Goal: Information Seeking & Learning: Learn about a topic

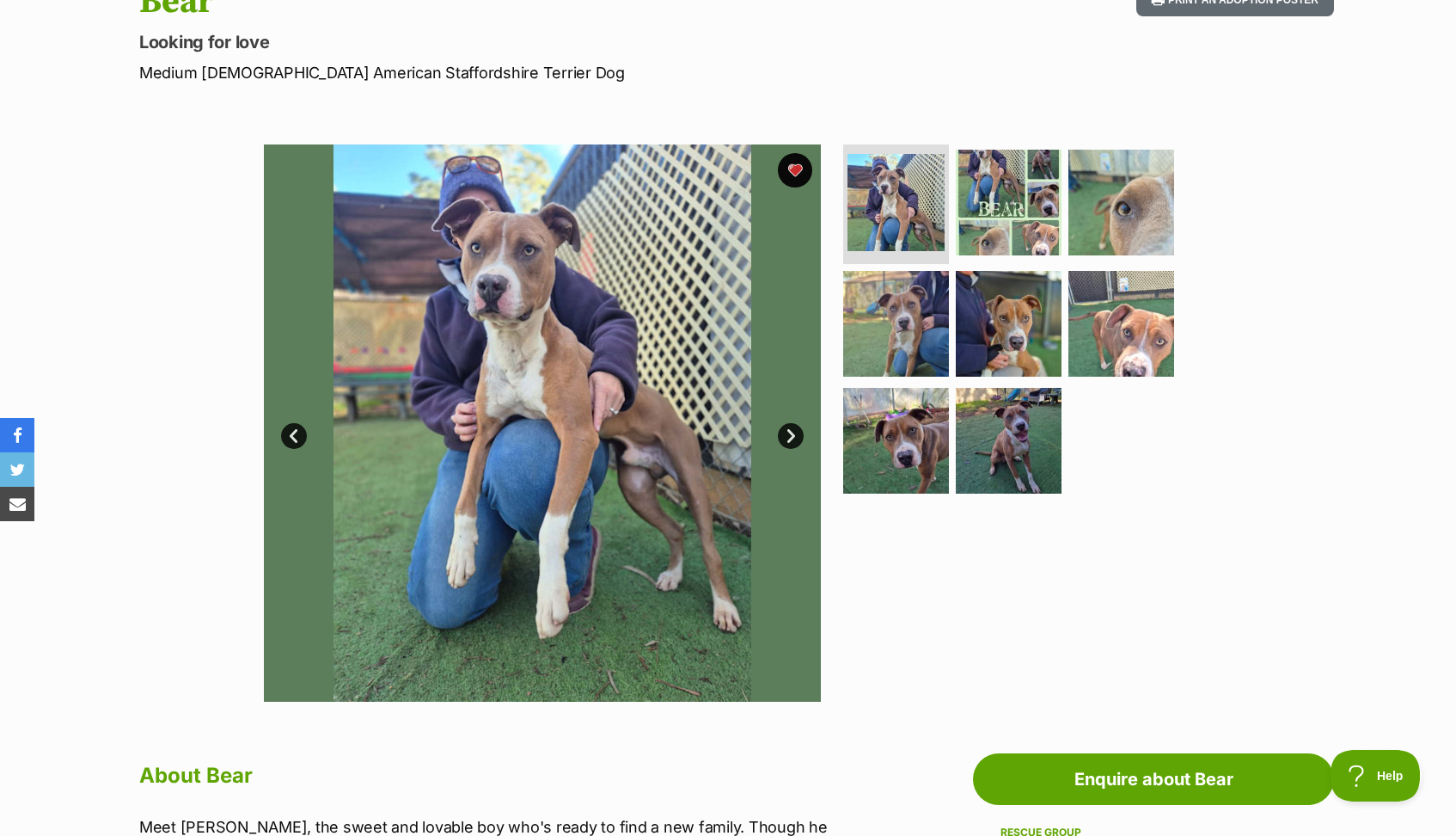
click at [364, 0] on h1 "Bear" at bounding box center [503, 1] width 727 height 40
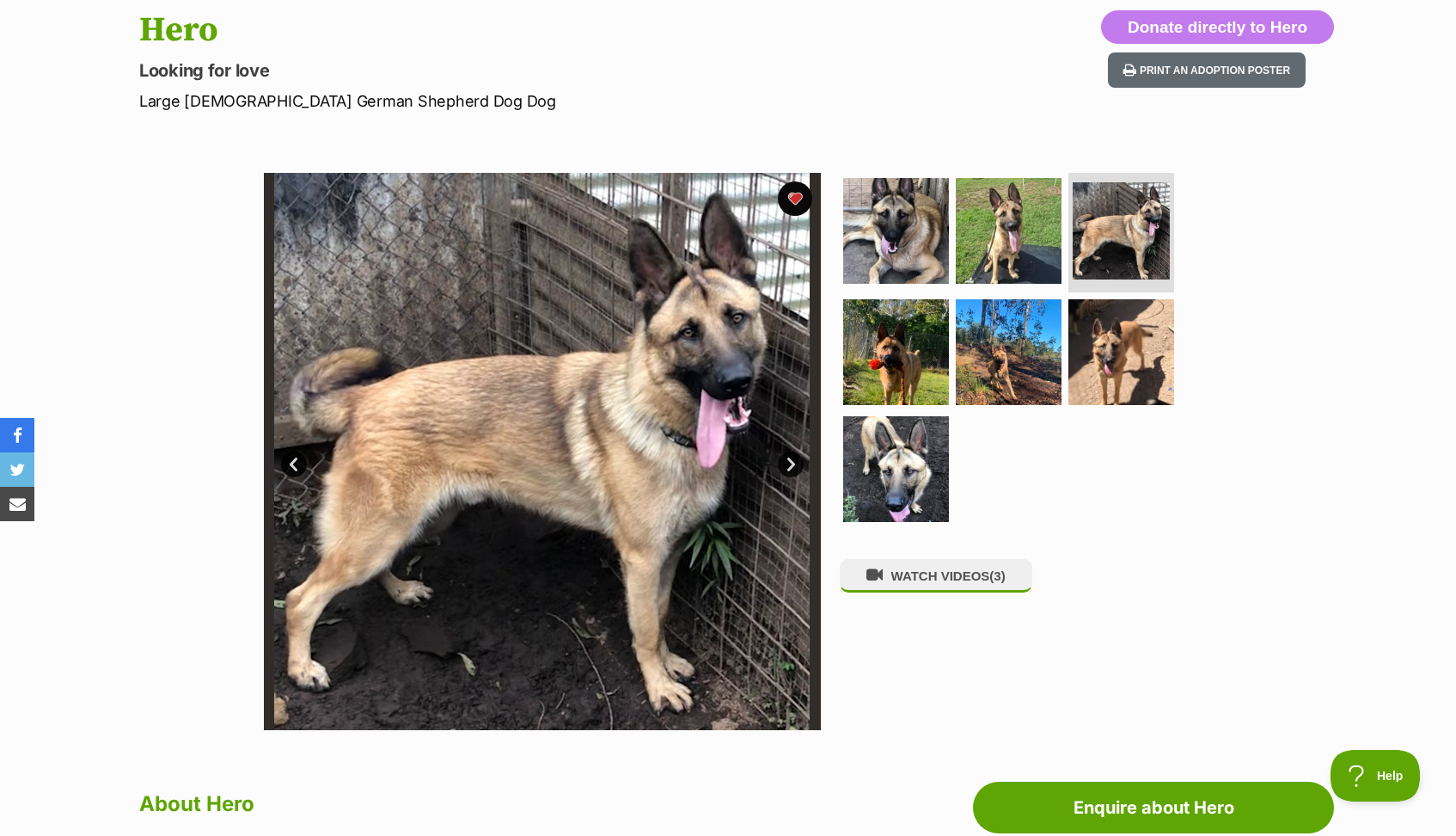
scroll to position [186, 0]
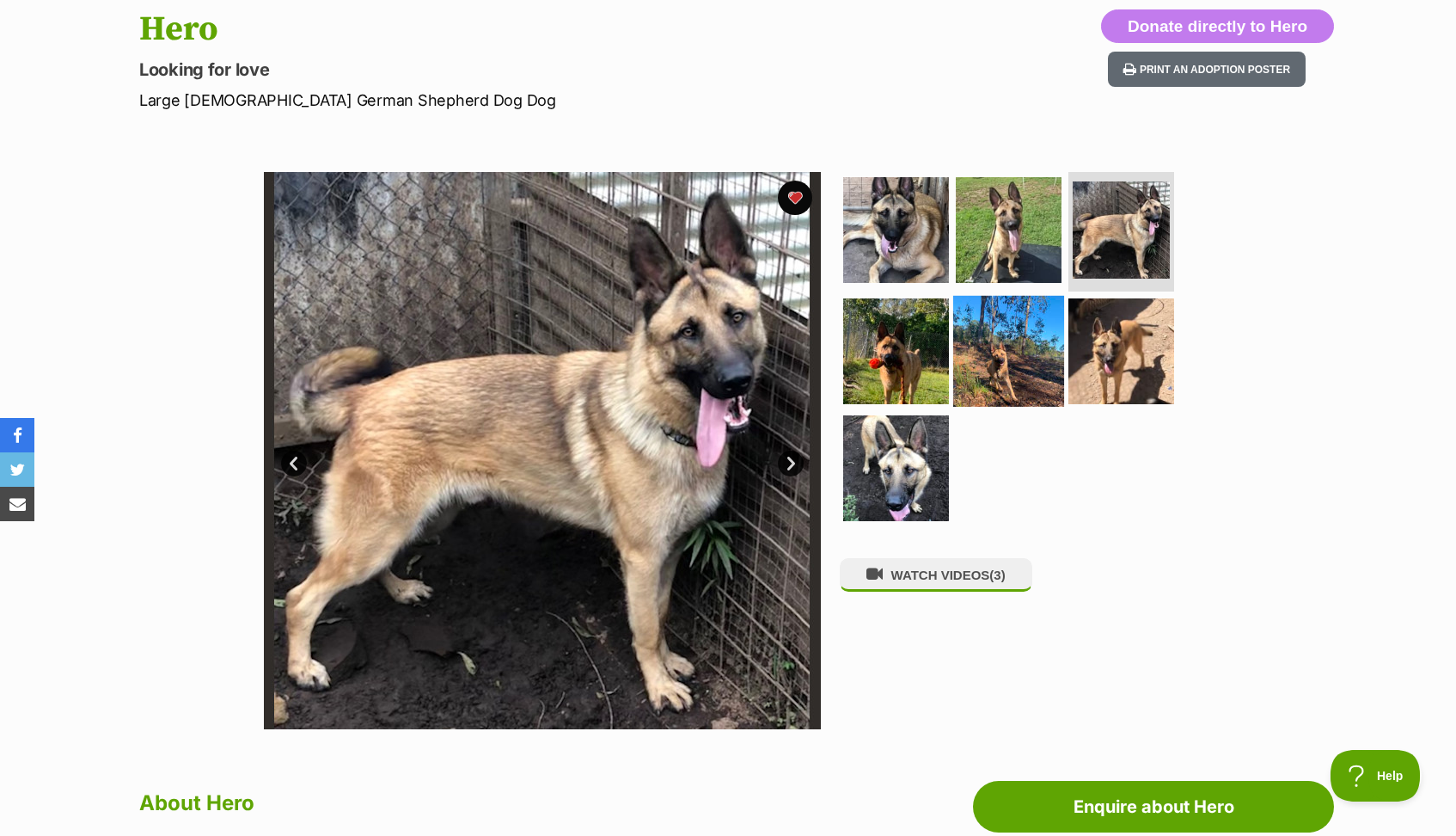
click at [984, 366] on img at bounding box center [1009, 351] width 110 height 110
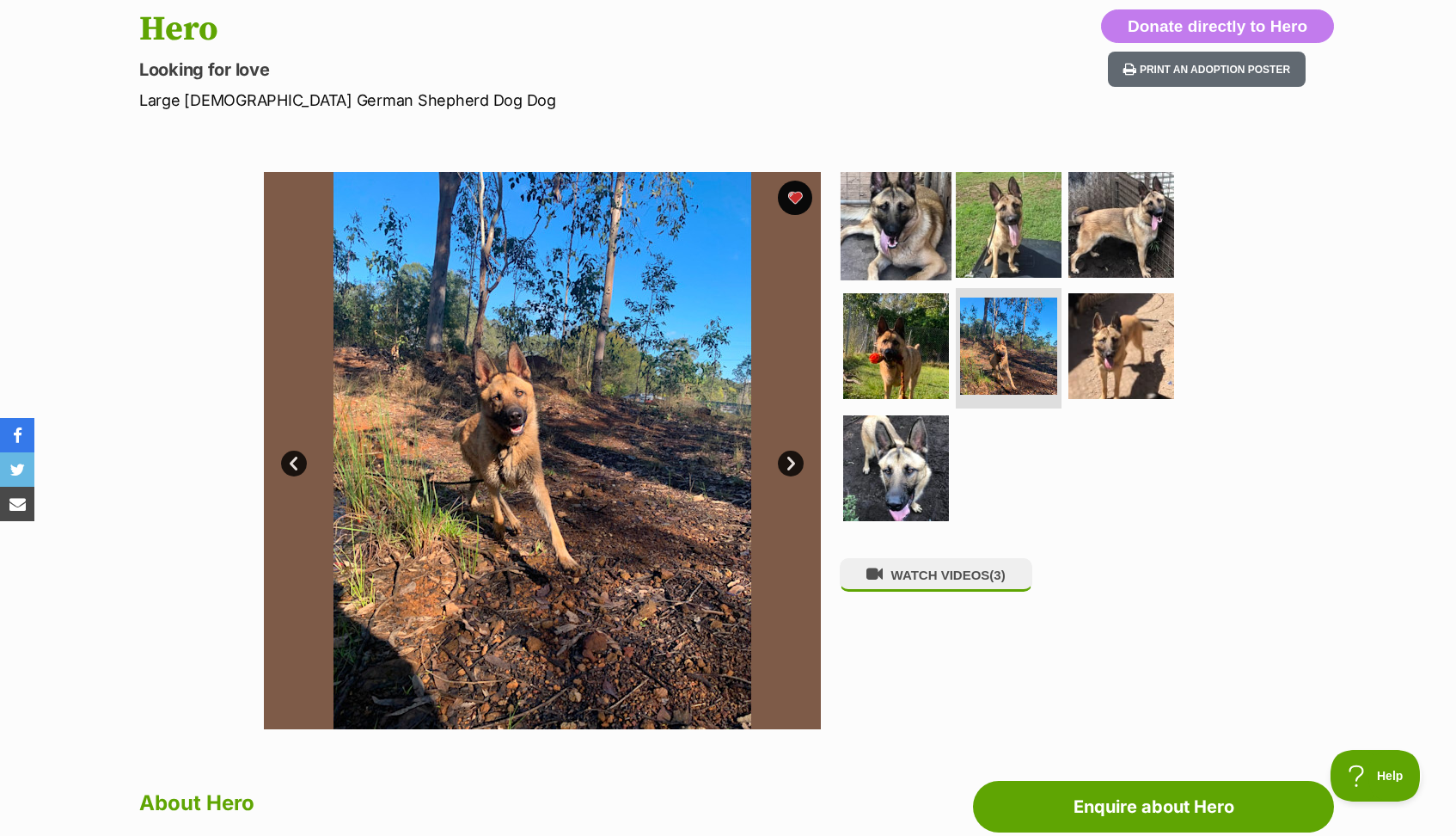
click at [904, 268] on img at bounding box center [896, 224] width 110 height 110
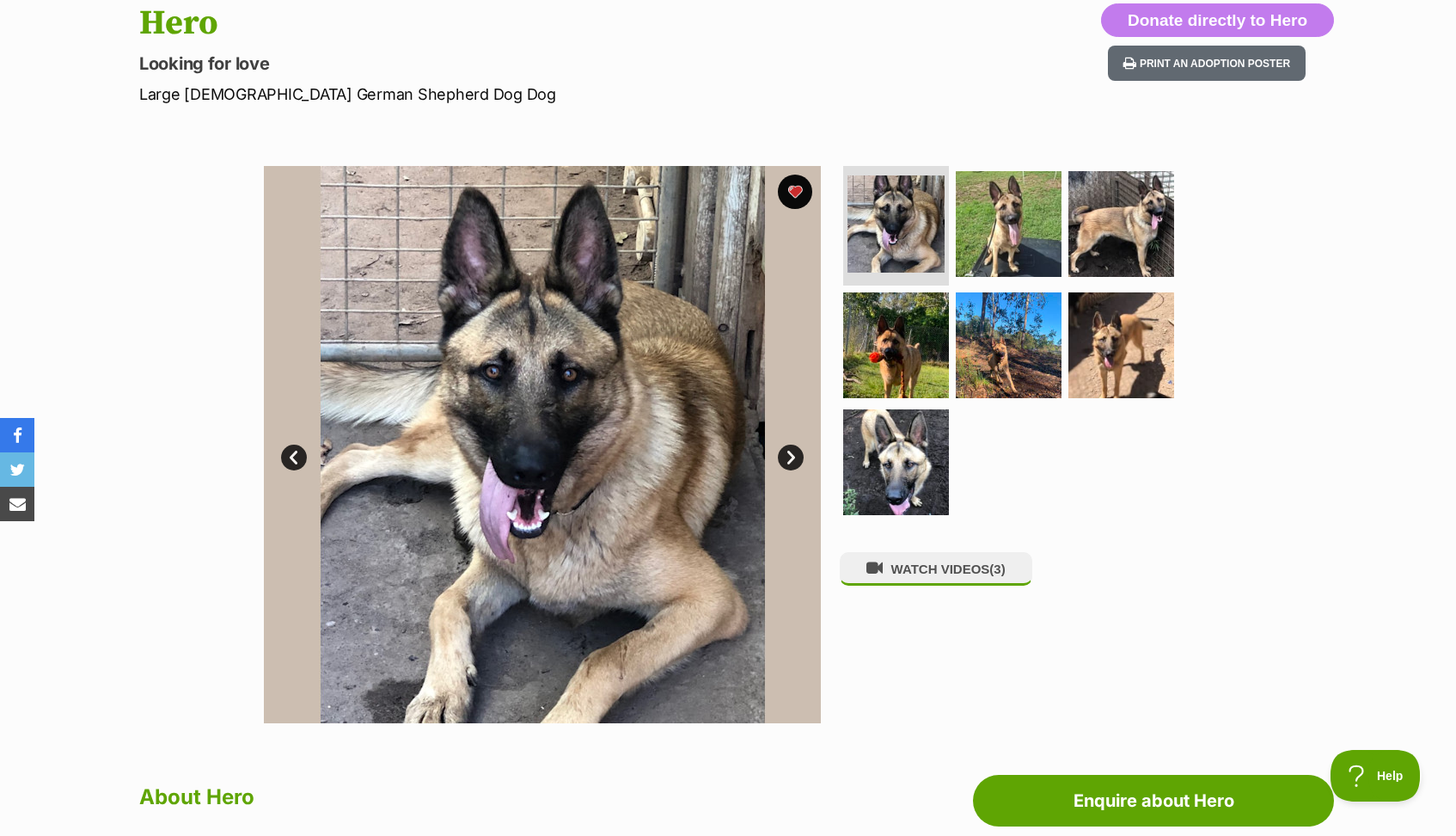
scroll to position [192, 0]
click at [897, 377] on img at bounding box center [896, 344] width 110 height 110
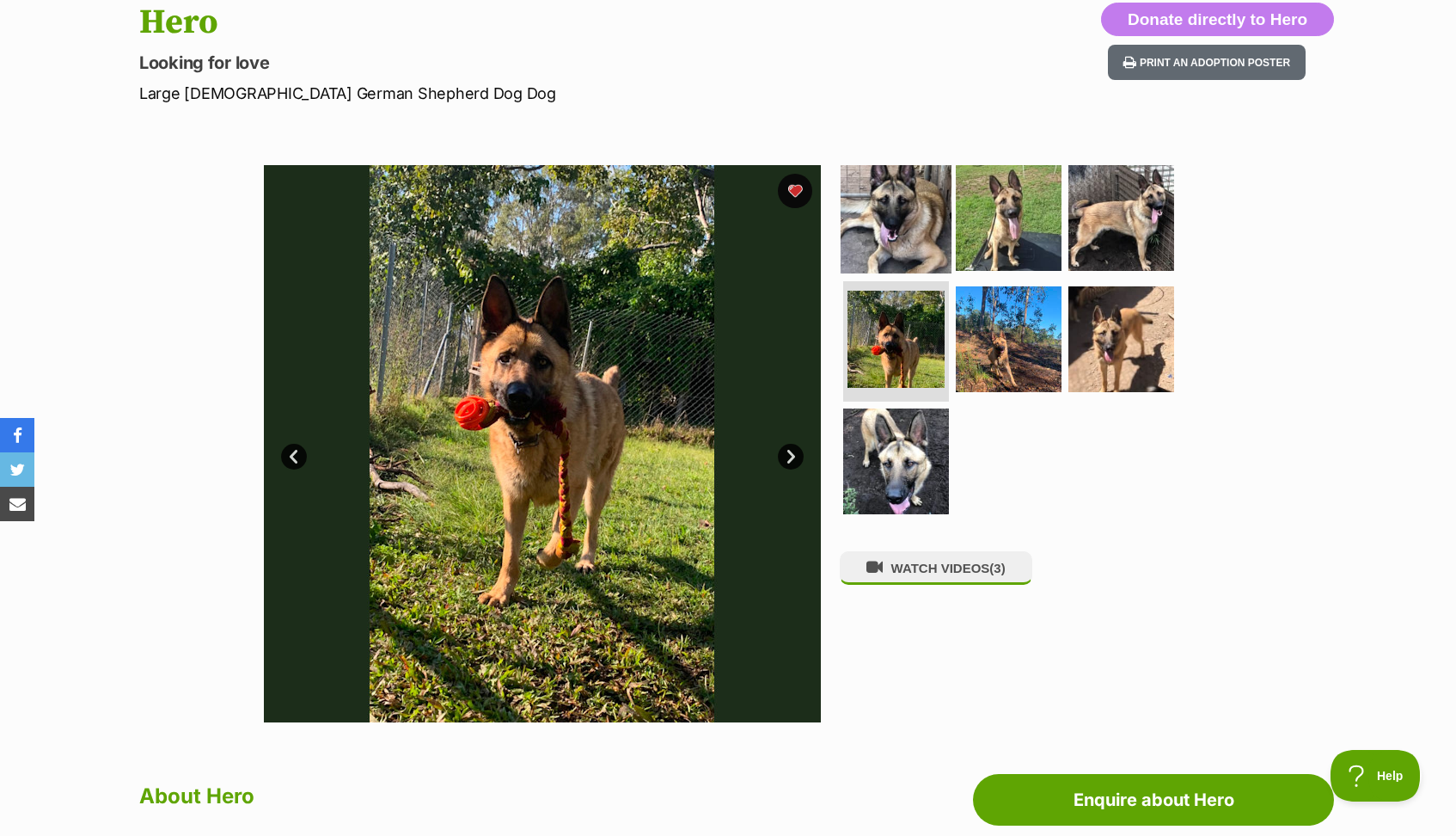
click at [857, 226] on img at bounding box center [896, 217] width 110 height 110
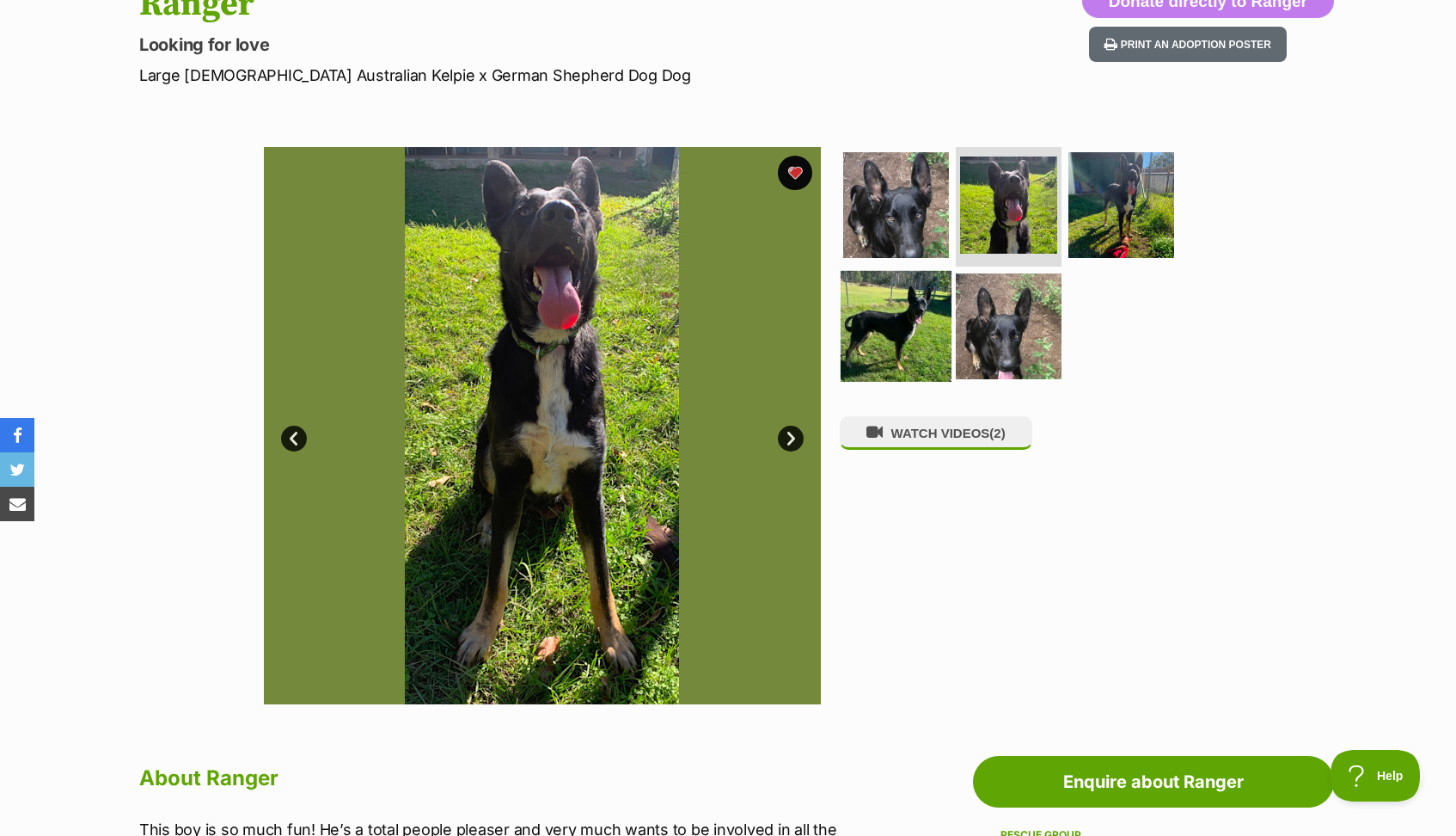
click at [896, 335] on img at bounding box center [896, 326] width 110 height 110
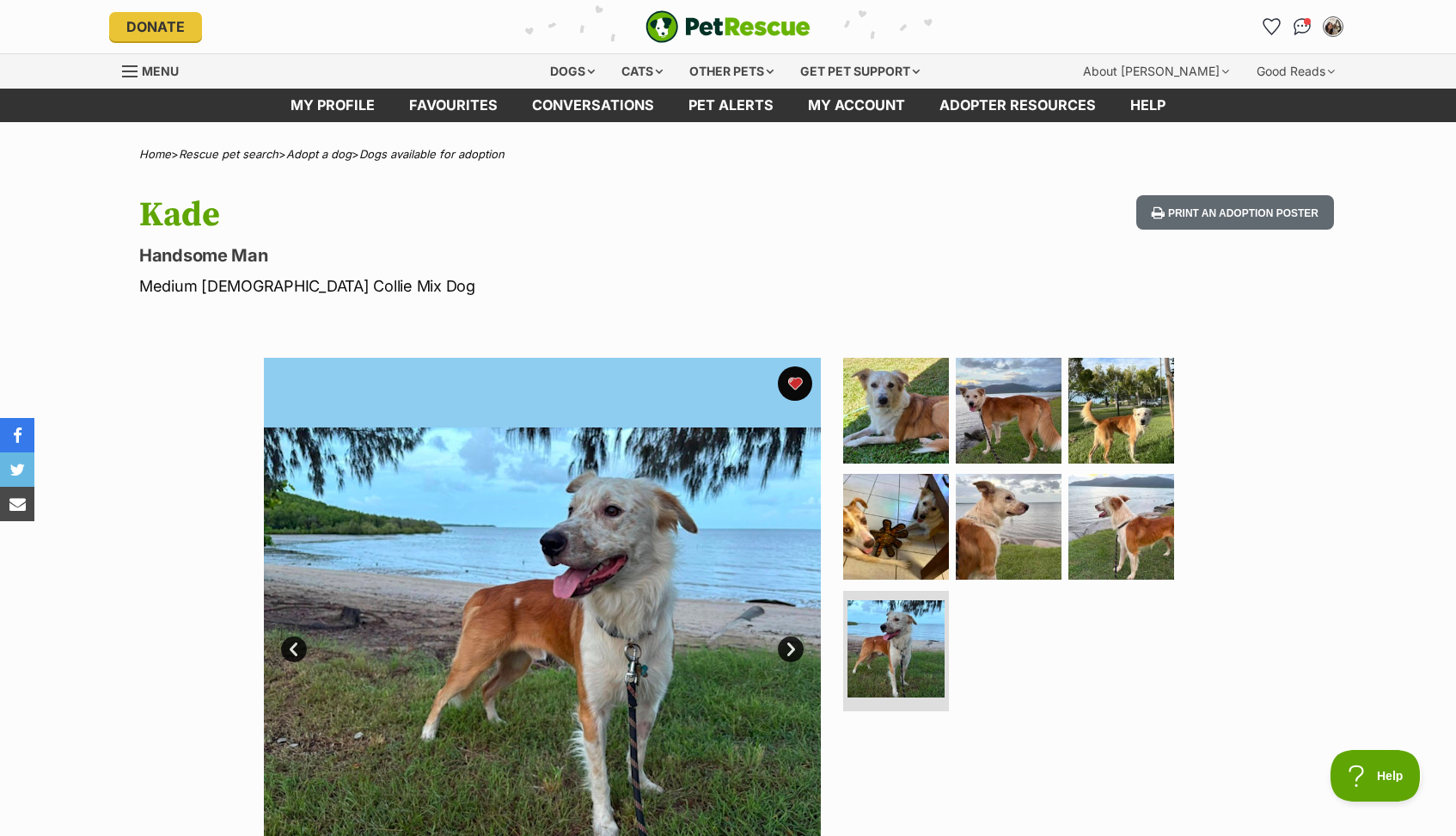
scroll to position [156, 0]
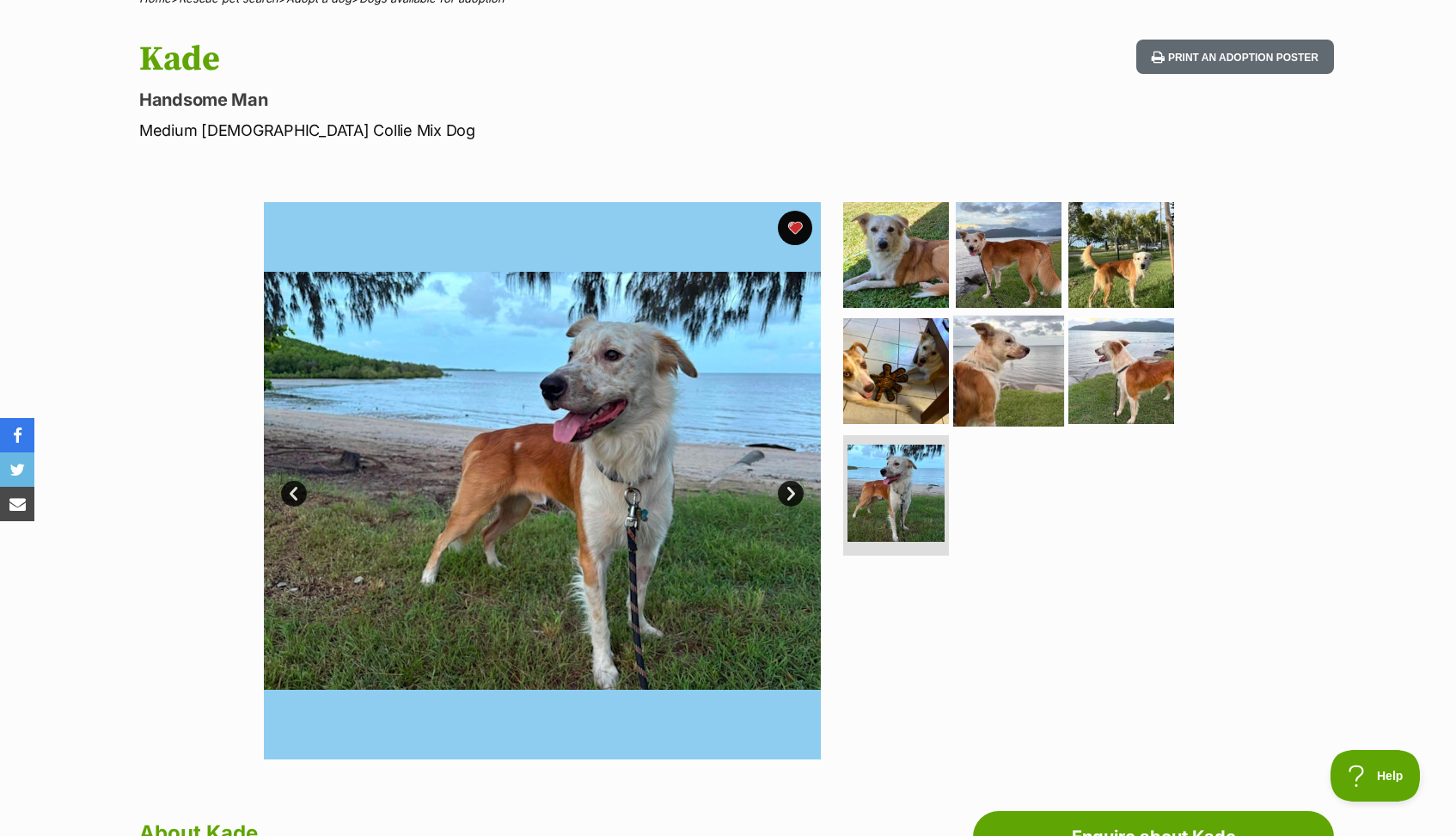
click at [969, 364] on img at bounding box center [1009, 371] width 110 height 110
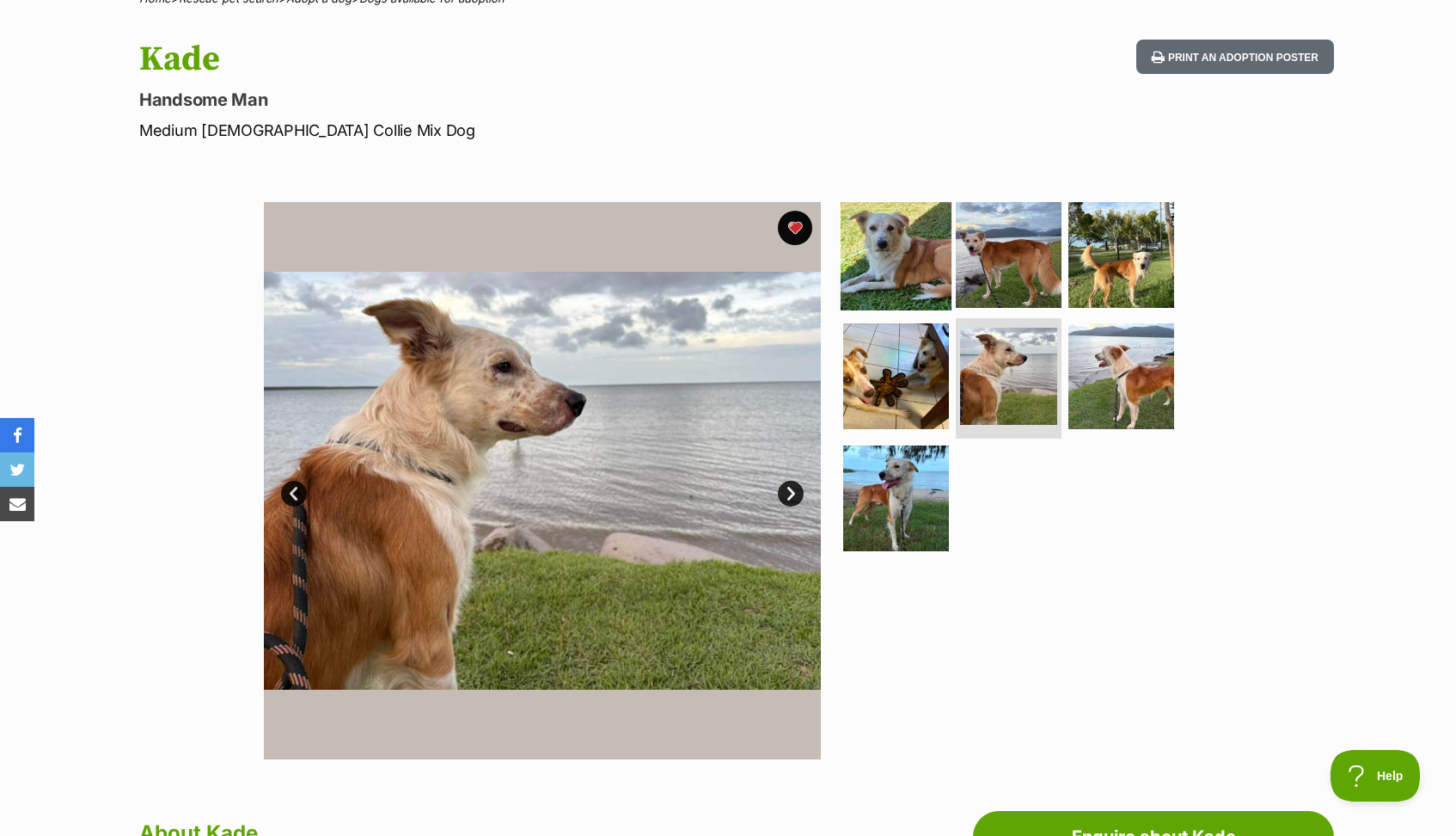
click at [923, 243] on img at bounding box center [896, 254] width 110 height 110
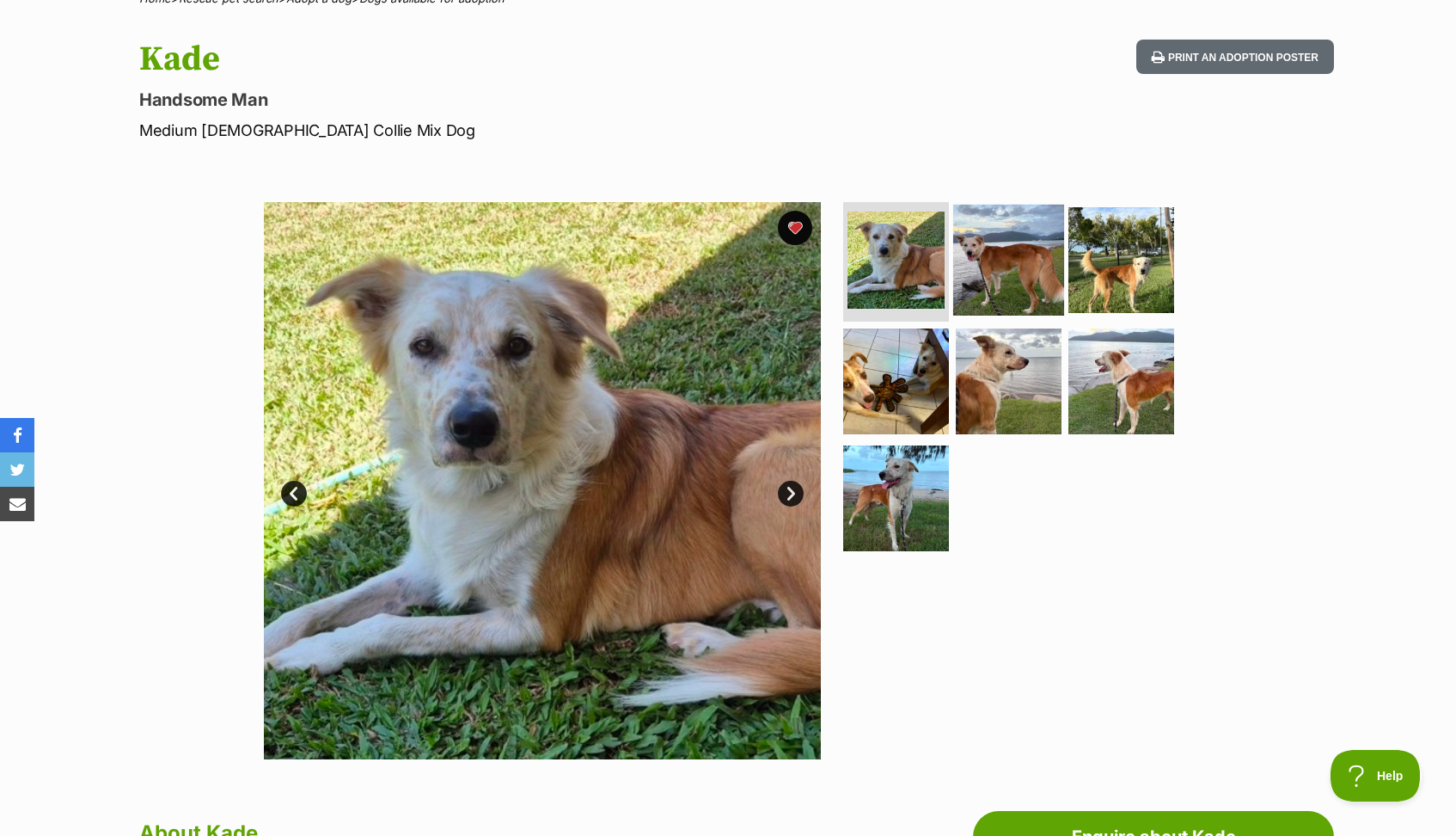
click at [1044, 256] on img at bounding box center [1009, 259] width 110 height 110
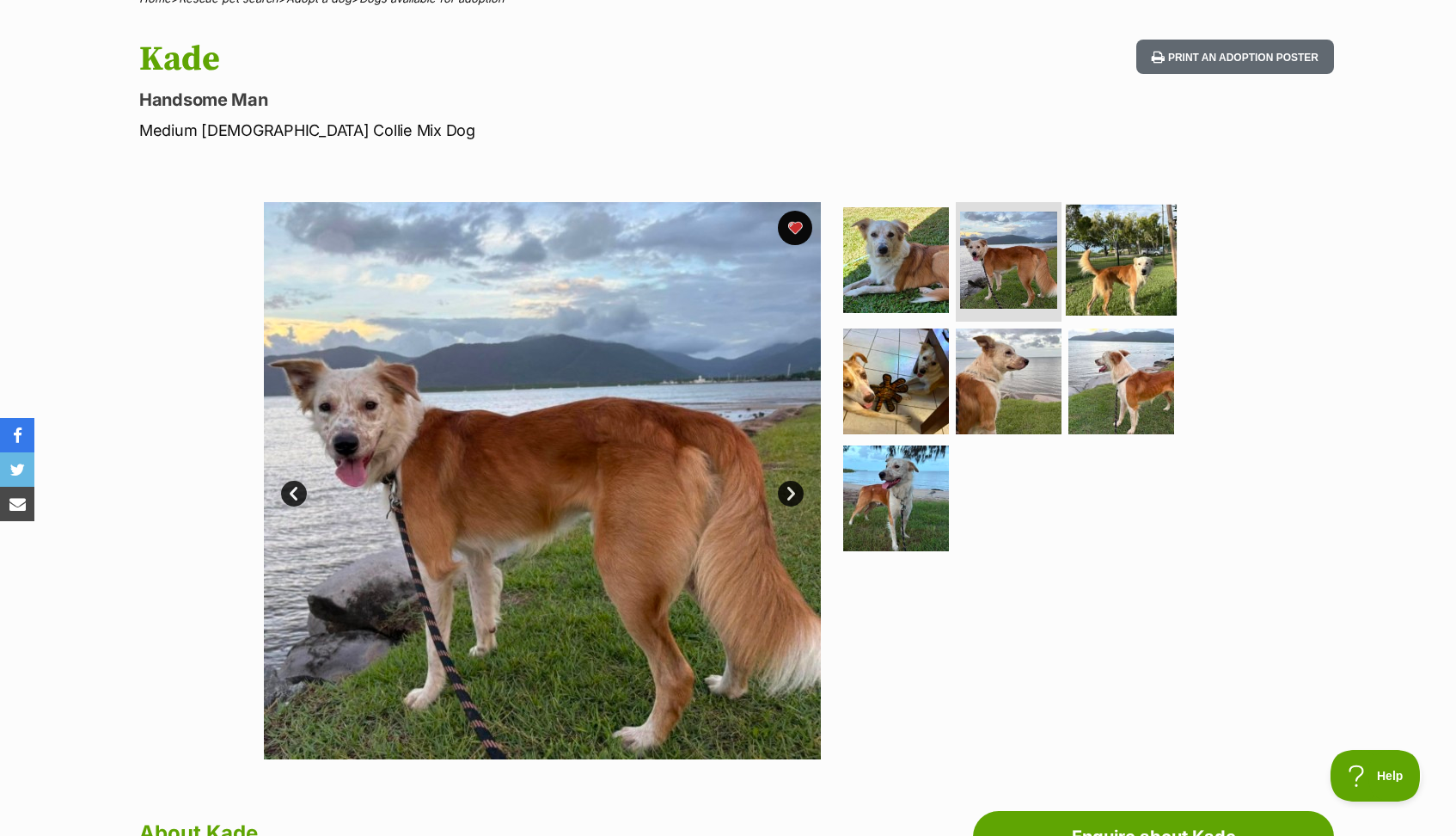
click at [1114, 263] on img at bounding box center [1121, 259] width 110 height 110
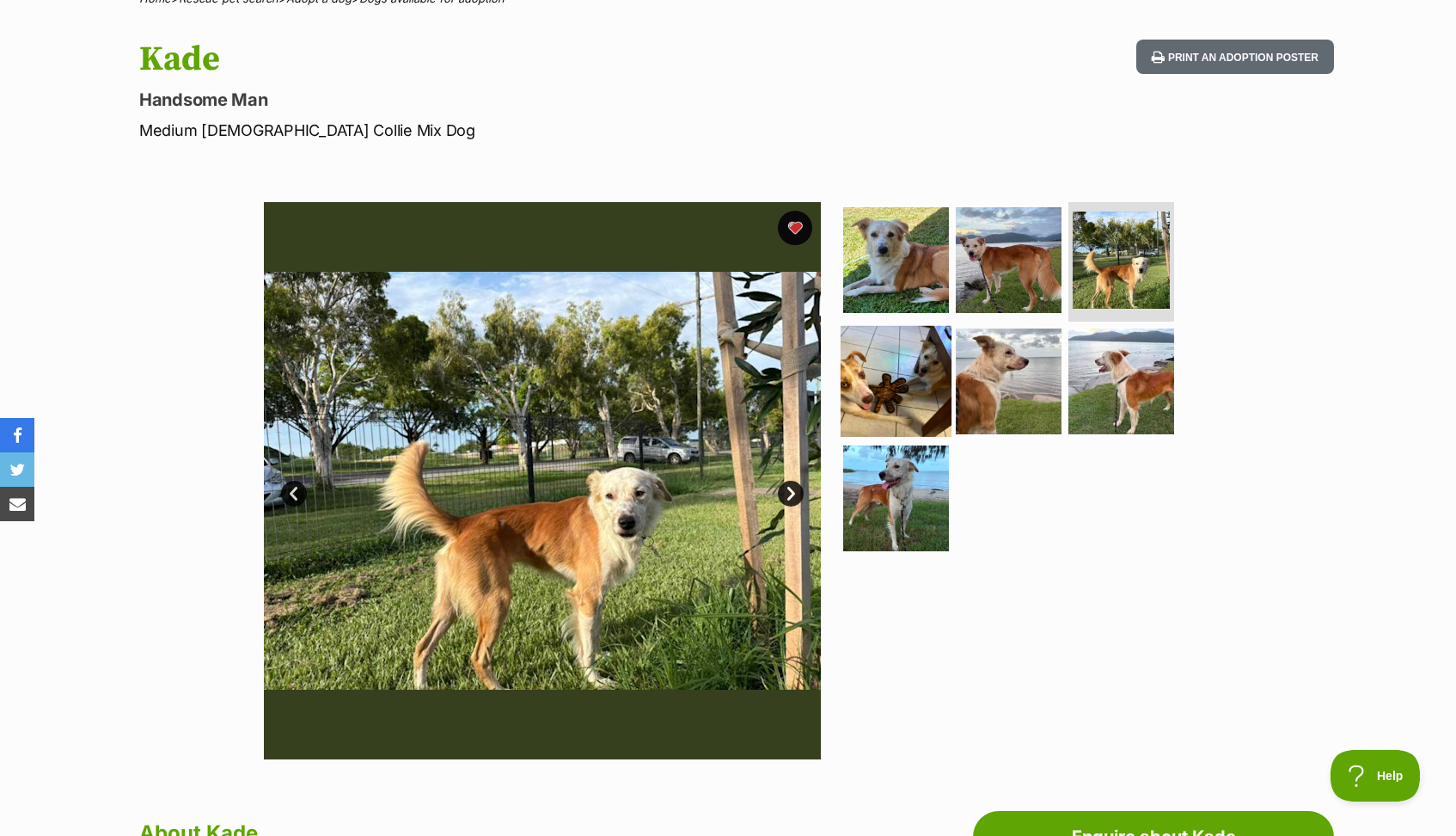
click at [907, 357] on img at bounding box center [896, 381] width 110 height 110
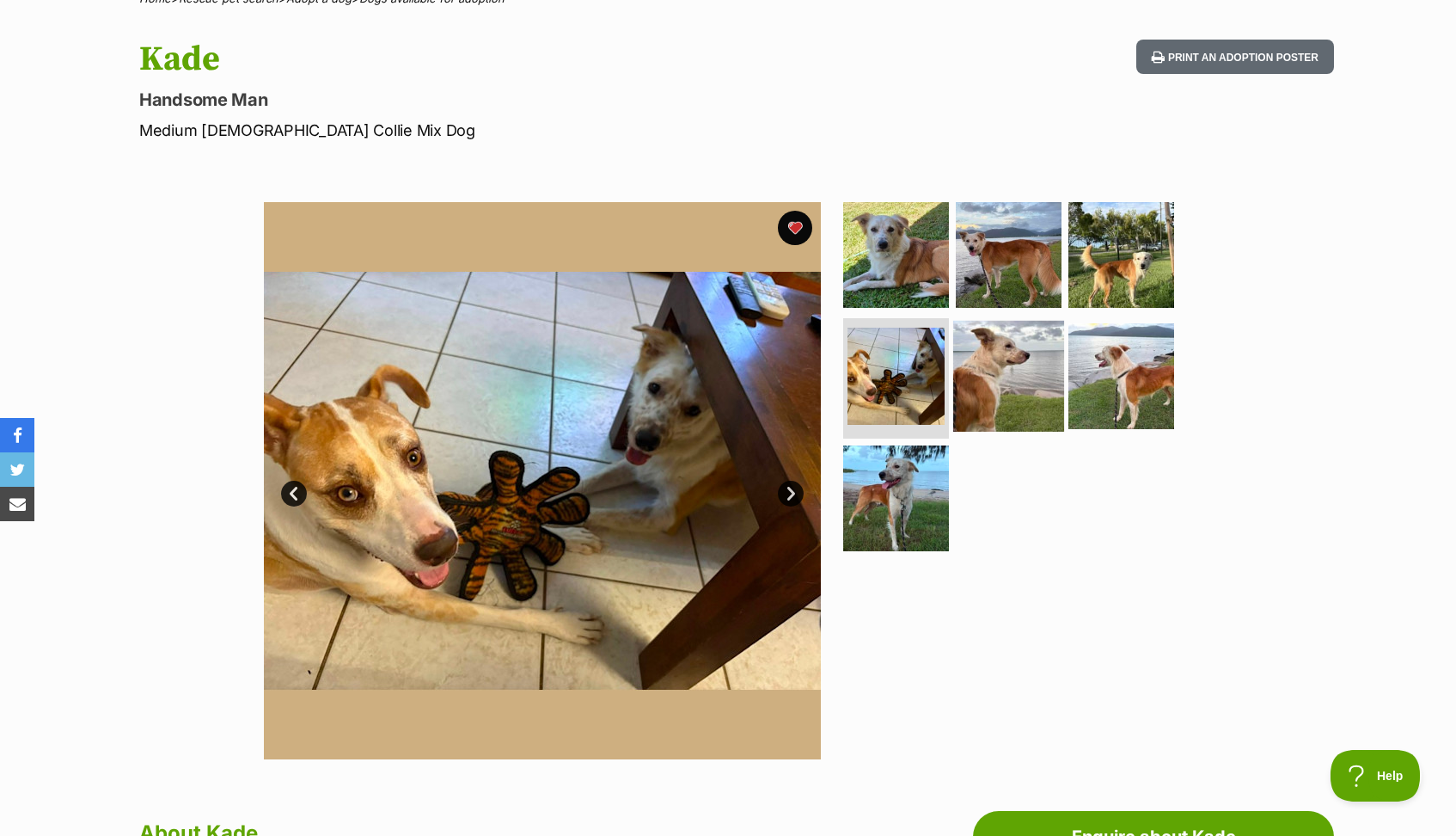
click at [998, 372] on img at bounding box center [1009, 376] width 110 height 110
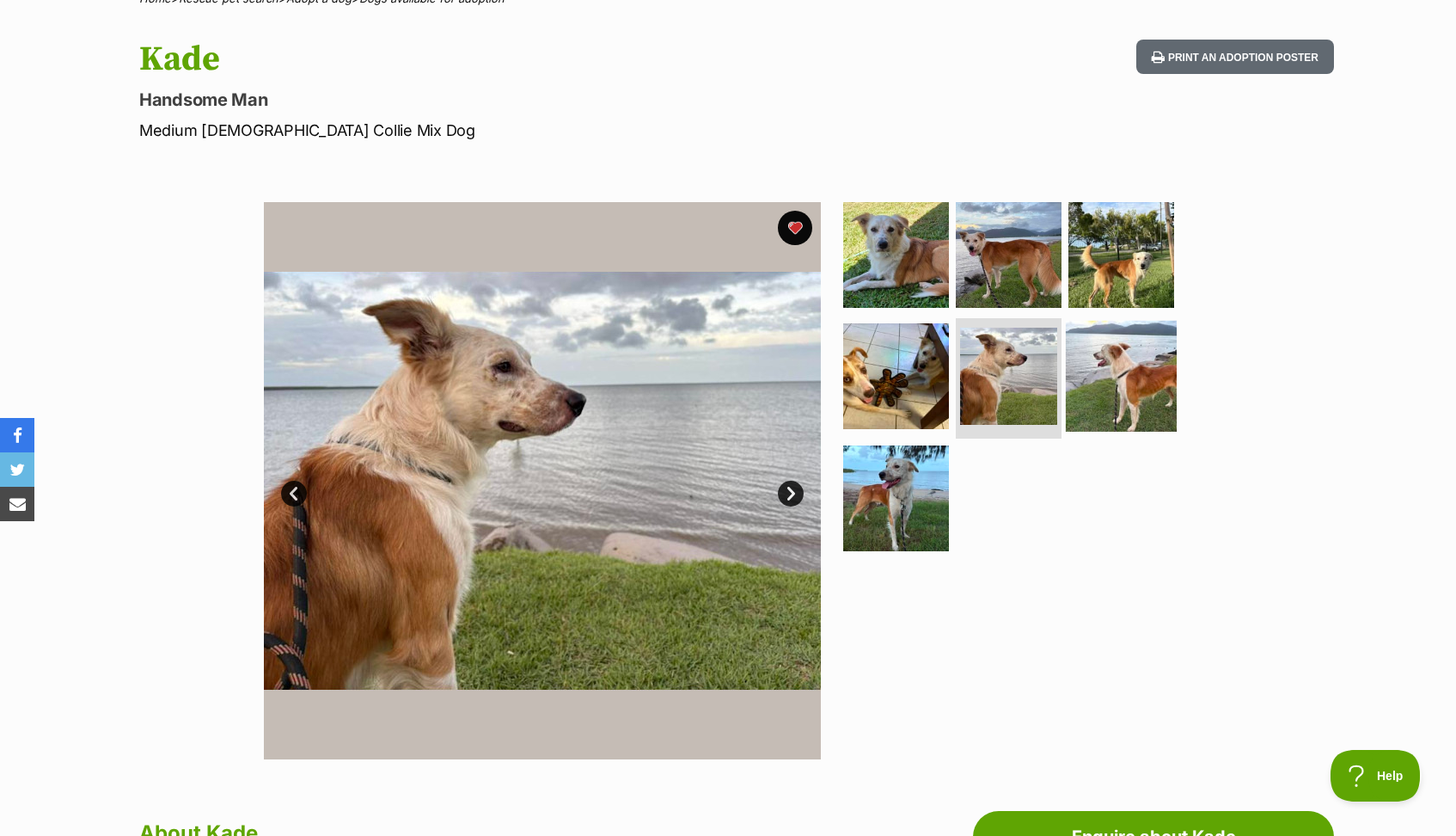
click at [1151, 374] on img at bounding box center [1121, 376] width 110 height 110
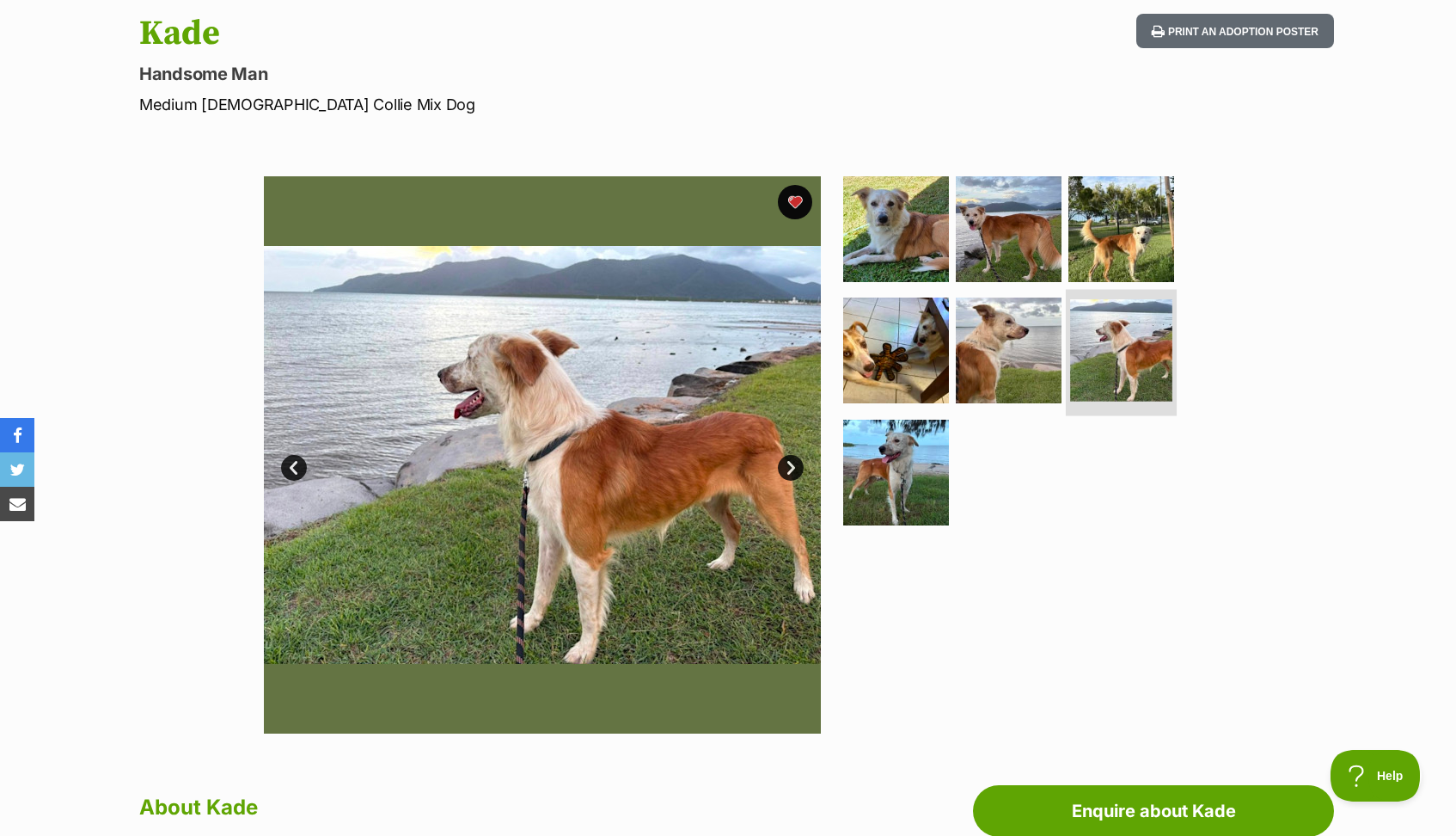
scroll to position [181, 0]
click at [919, 459] on img at bounding box center [896, 472] width 110 height 110
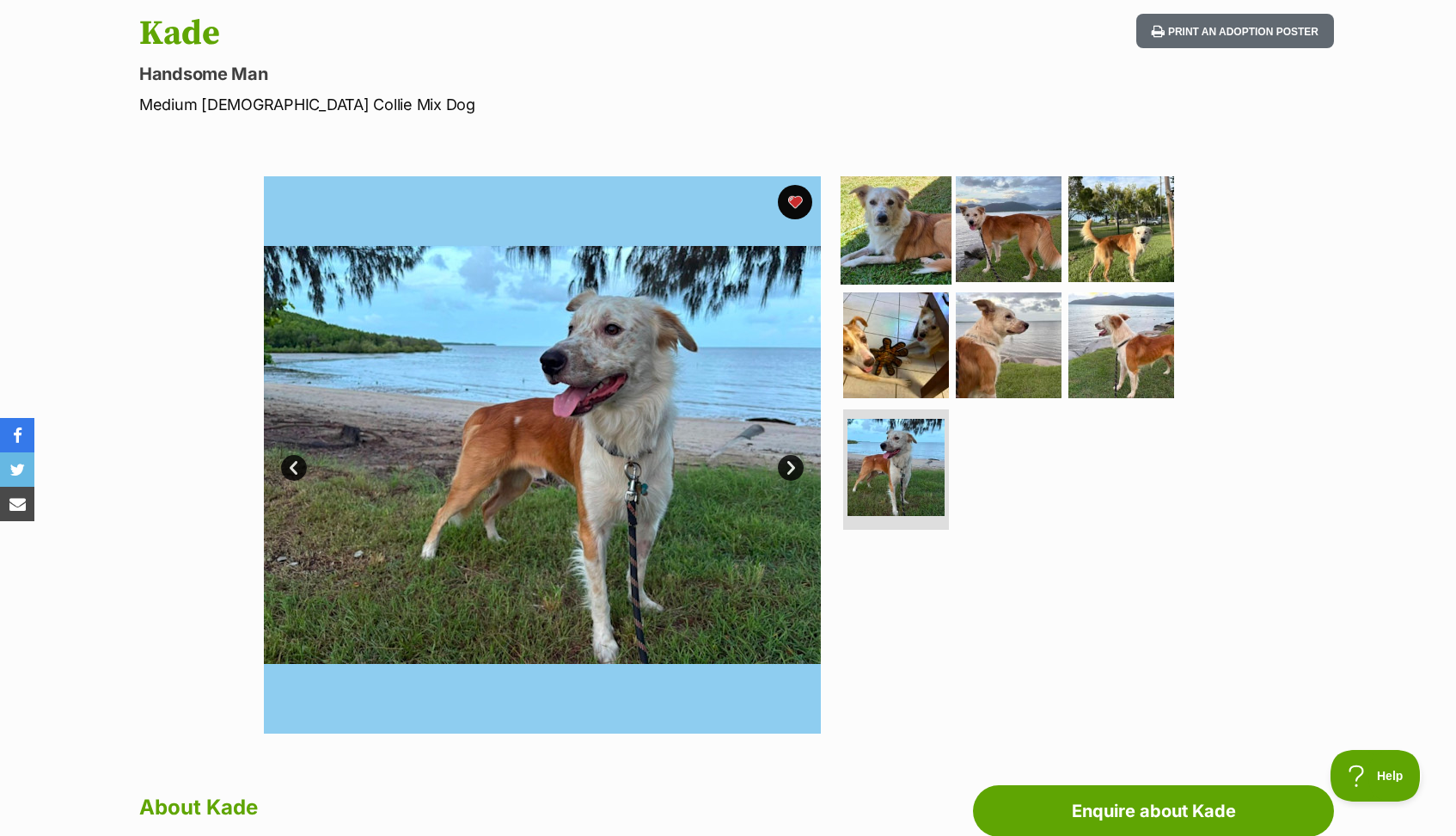
click at [892, 213] on img at bounding box center [896, 228] width 110 height 110
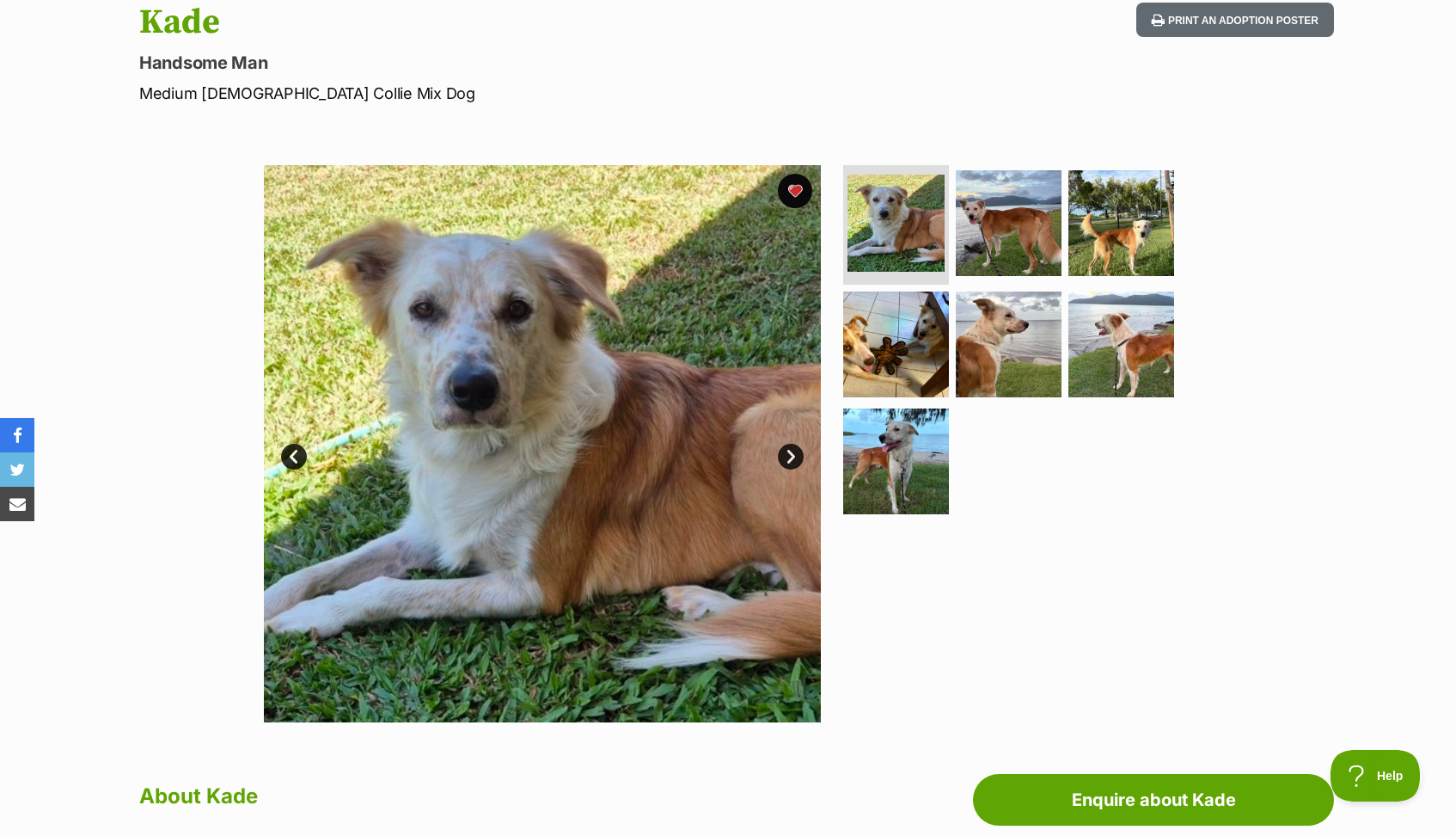
scroll to position [187, 0]
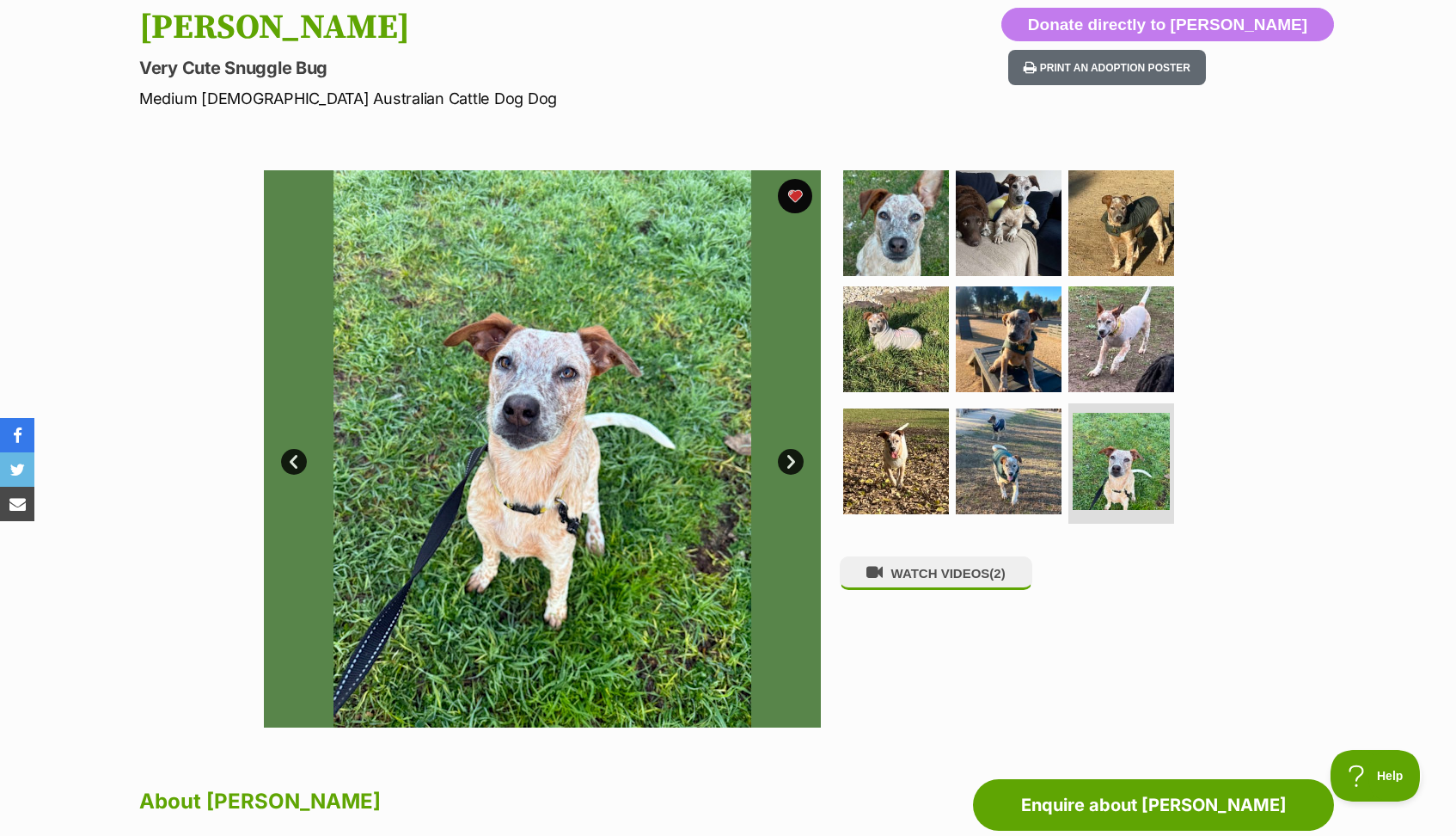
scroll to position [188, 0]
click at [918, 243] on img at bounding box center [896, 222] width 110 height 110
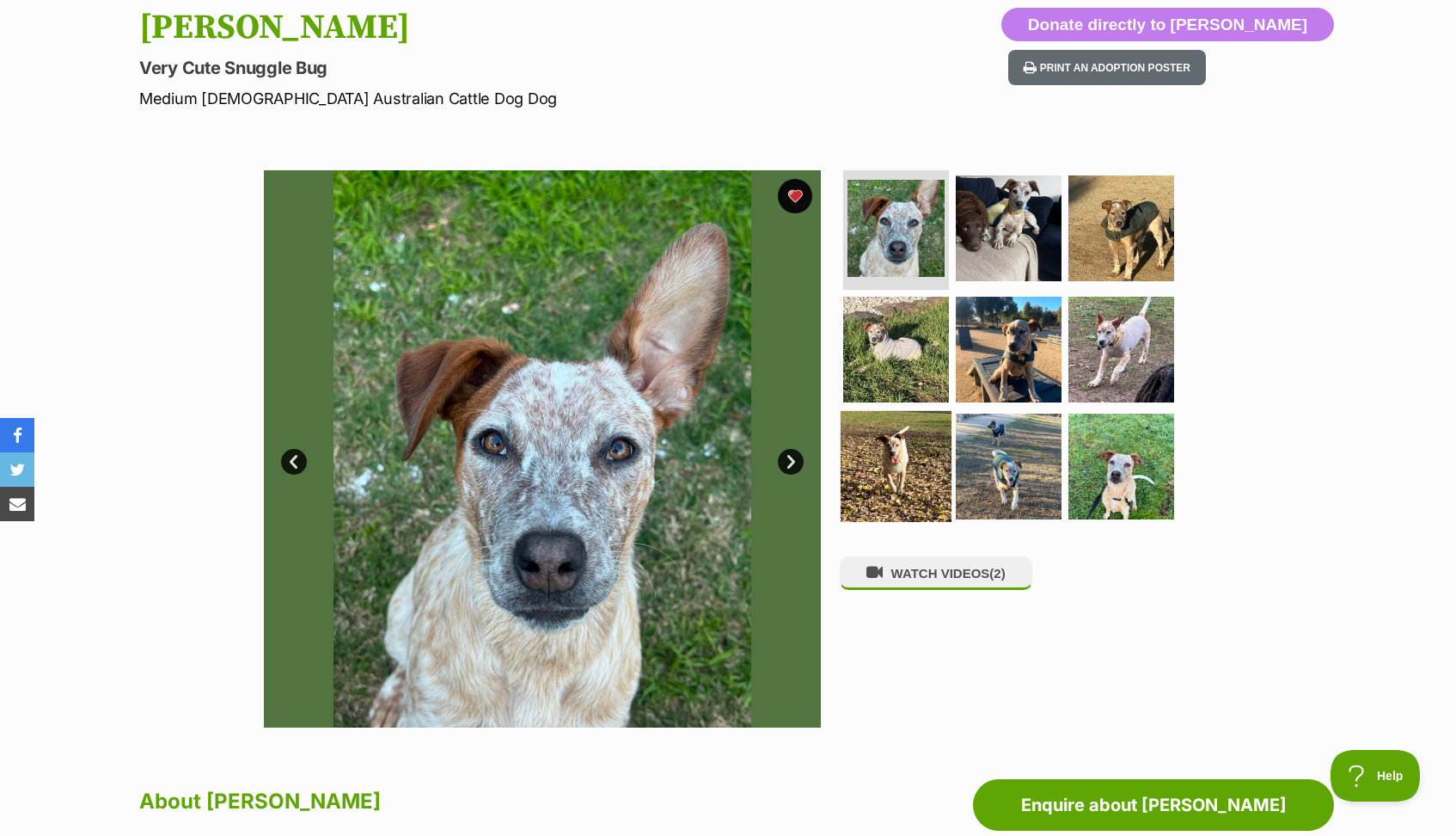
click at [923, 443] on img at bounding box center [896, 466] width 110 height 110
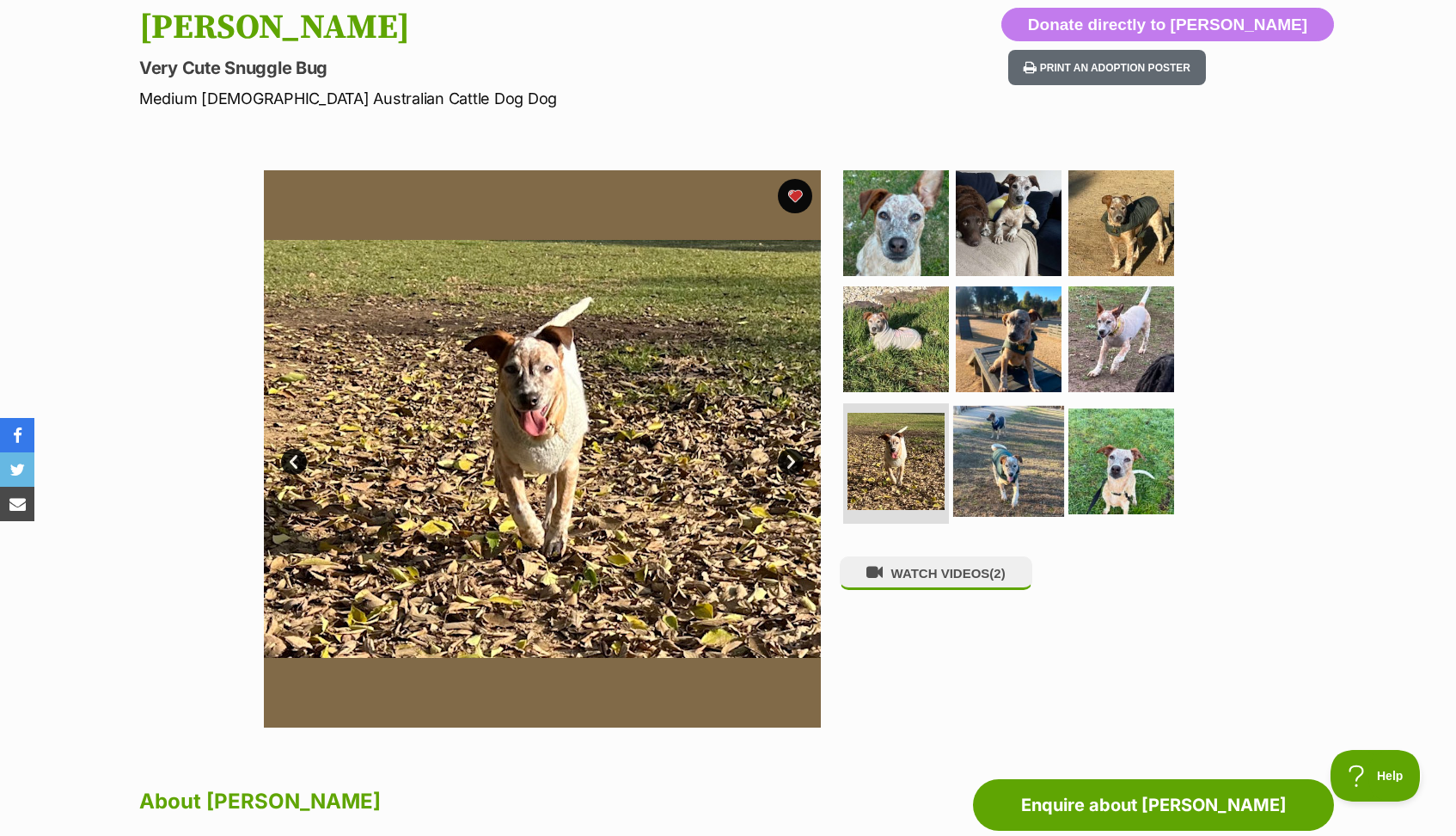
click at [986, 452] on img at bounding box center [1009, 461] width 110 height 110
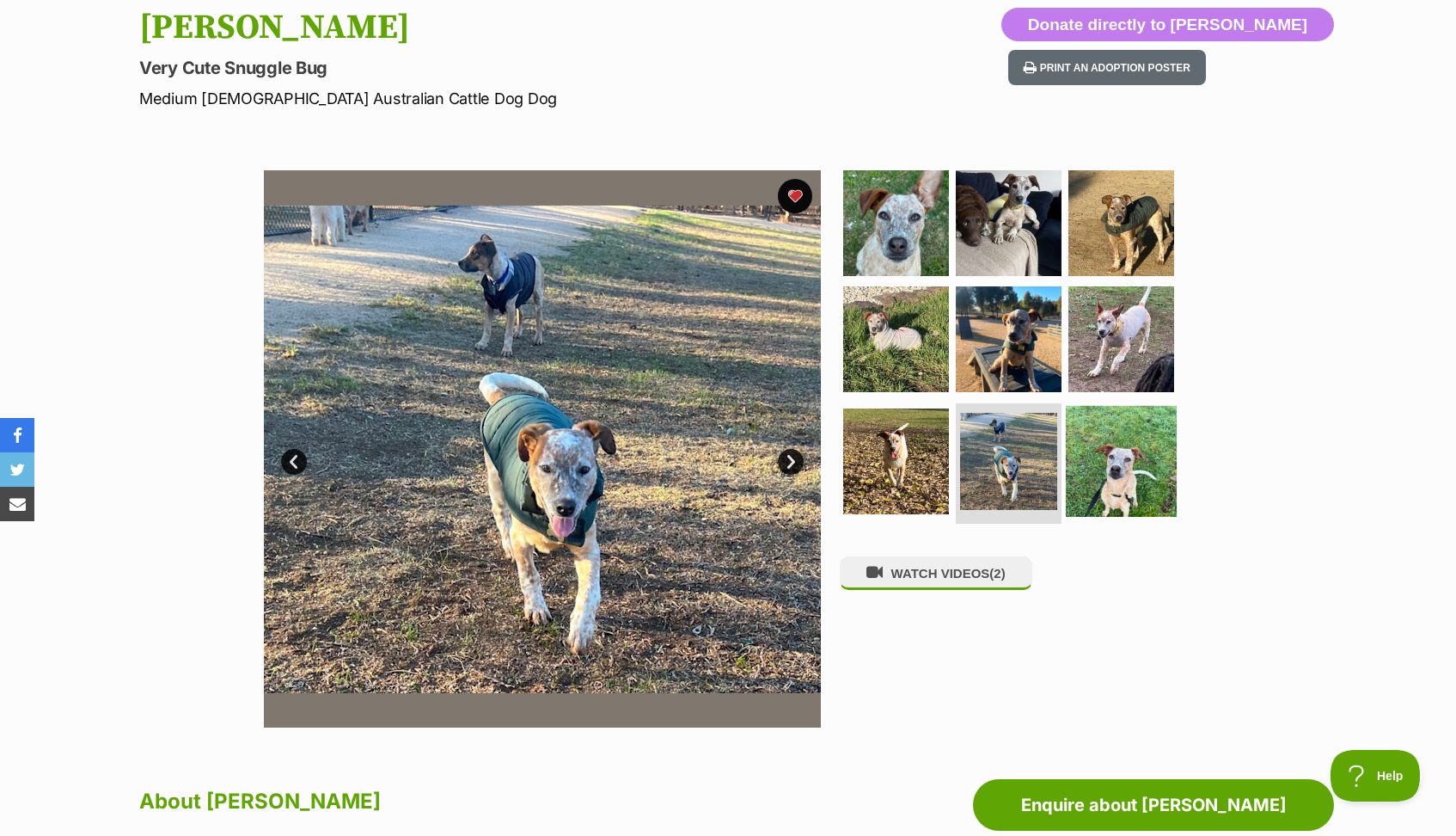
click at [1111, 463] on img at bounding box center [1121, 461] width 110 height 110
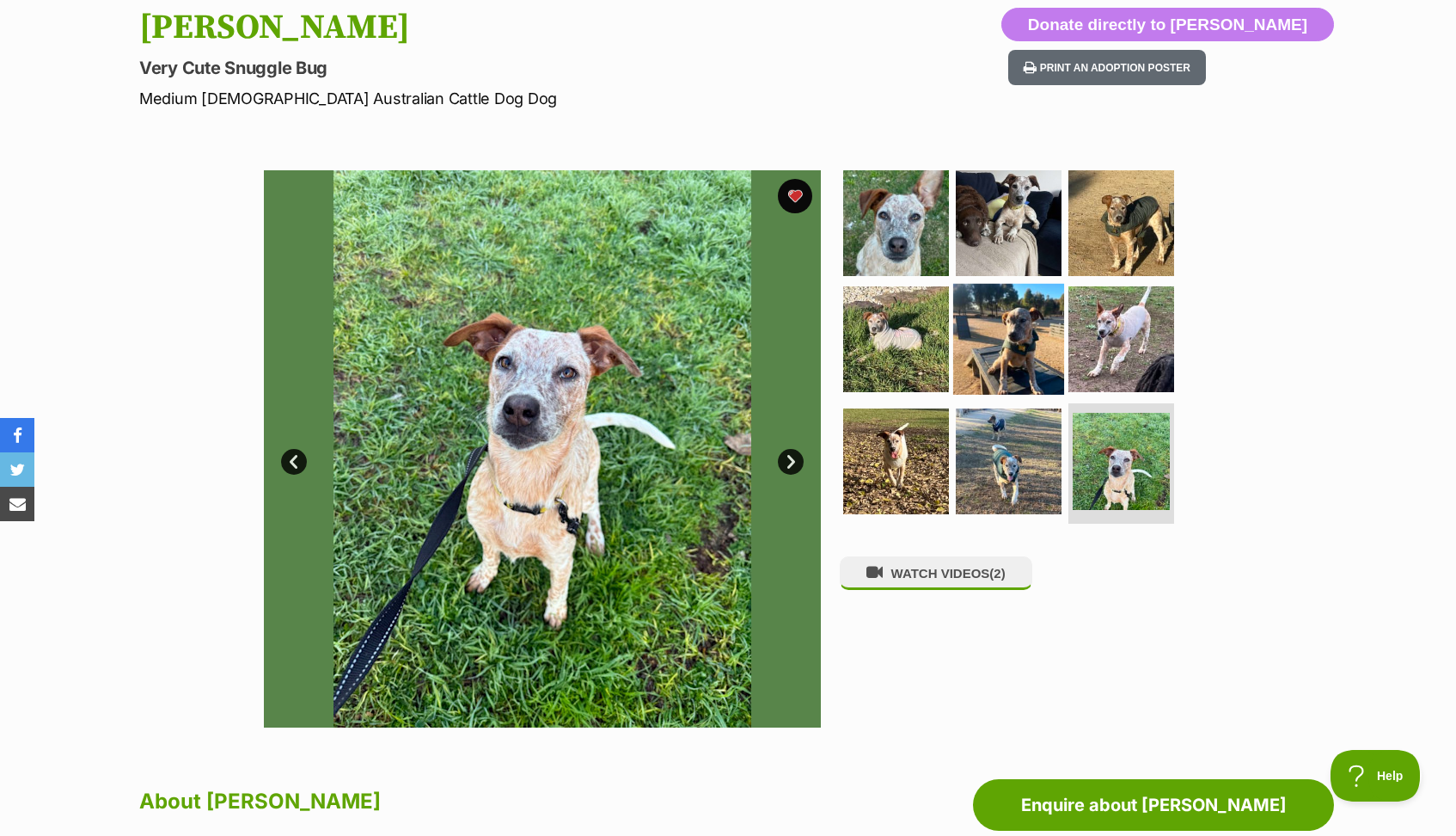
click at [1017, 338] on img at bounding box center [1009, 339] width 110 height 110
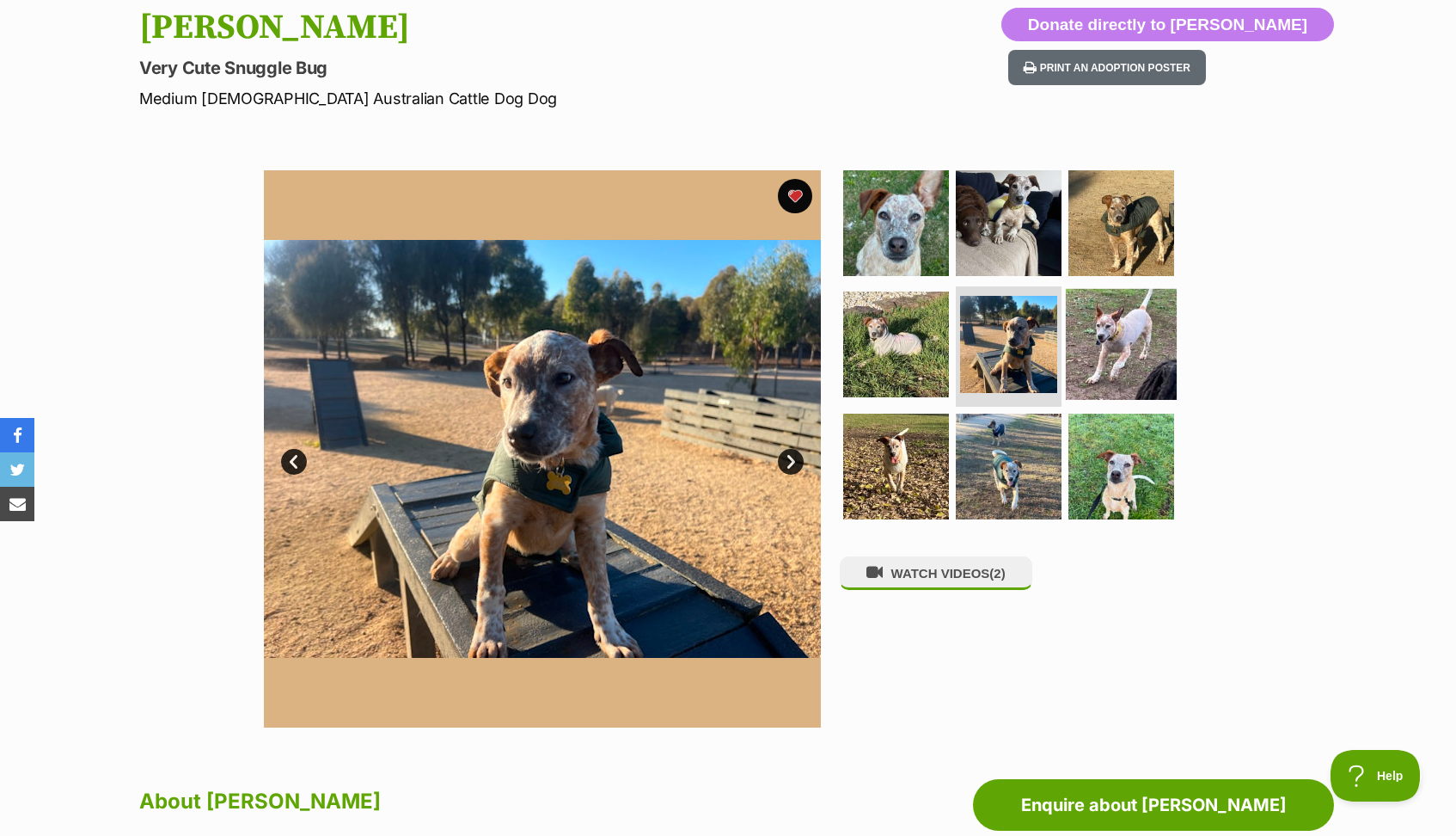
scroll to position [0, 0]
click at [1121, 349] on img at bounding box center [1121, 344] width 110 height 110
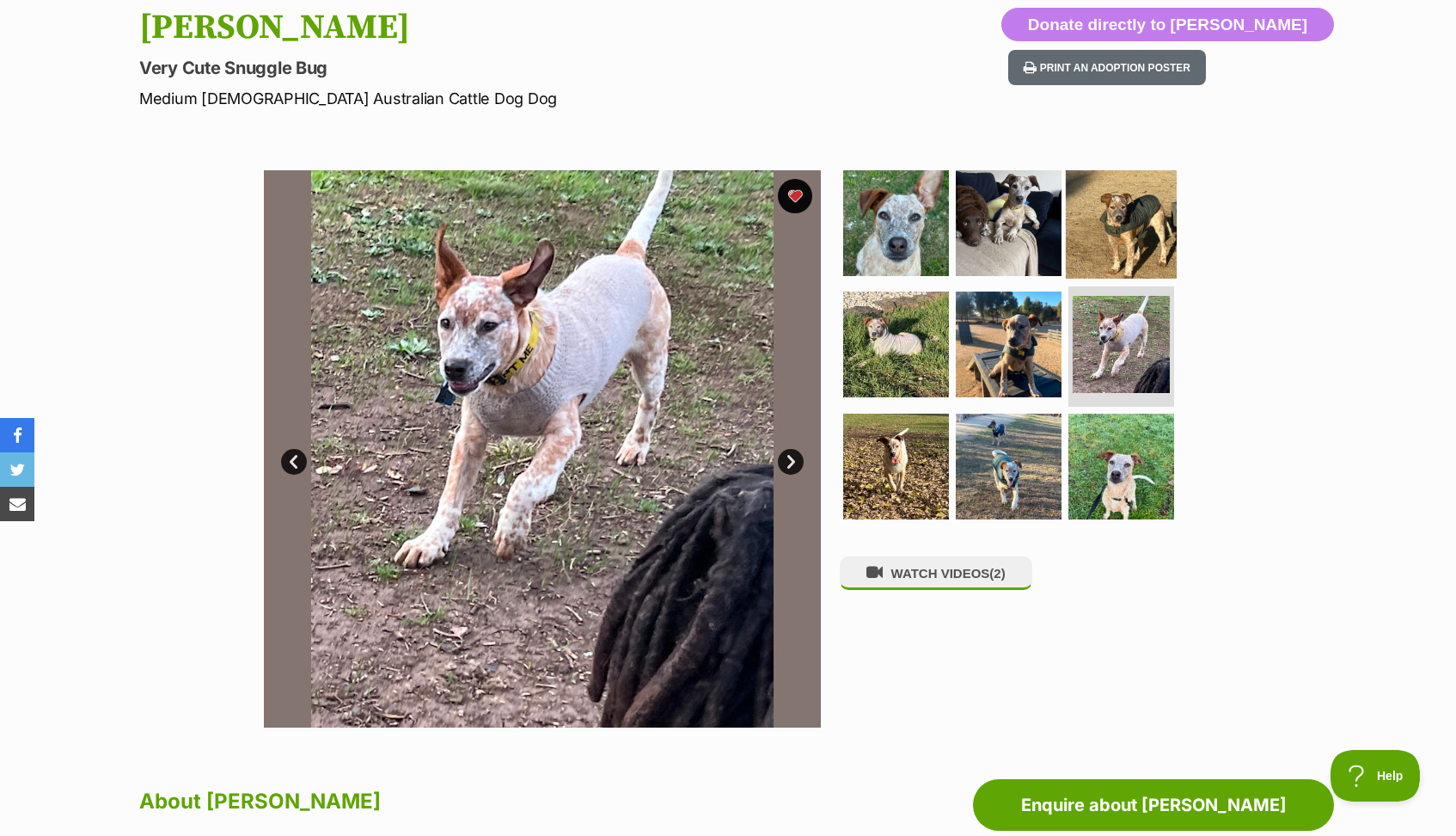
click at [1147, 244] on img at bounding box center [1121, 222] width 110 height 110
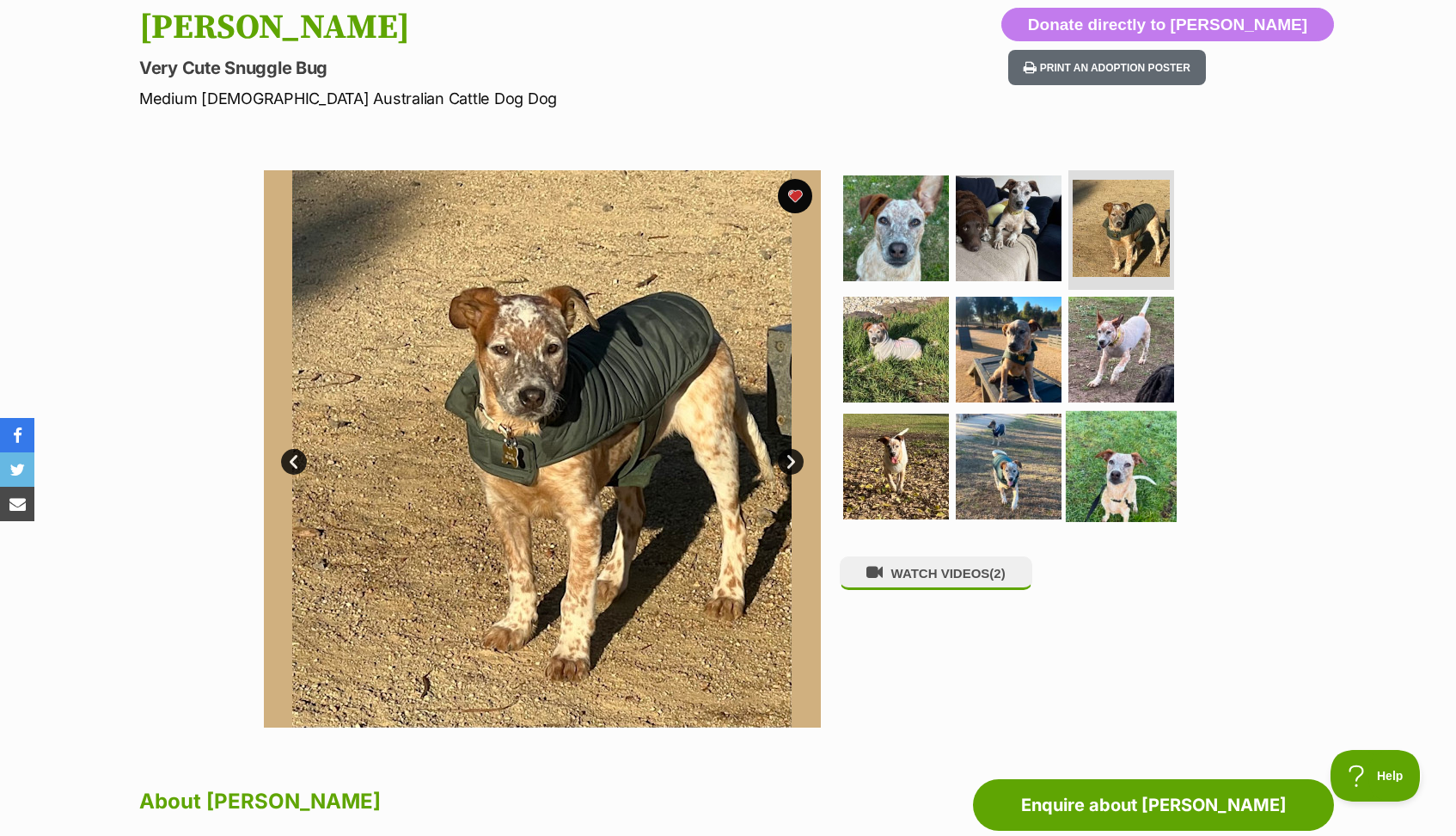
click at [1114, 447] on img at bounding box center [1121, 466] width 110 height 110
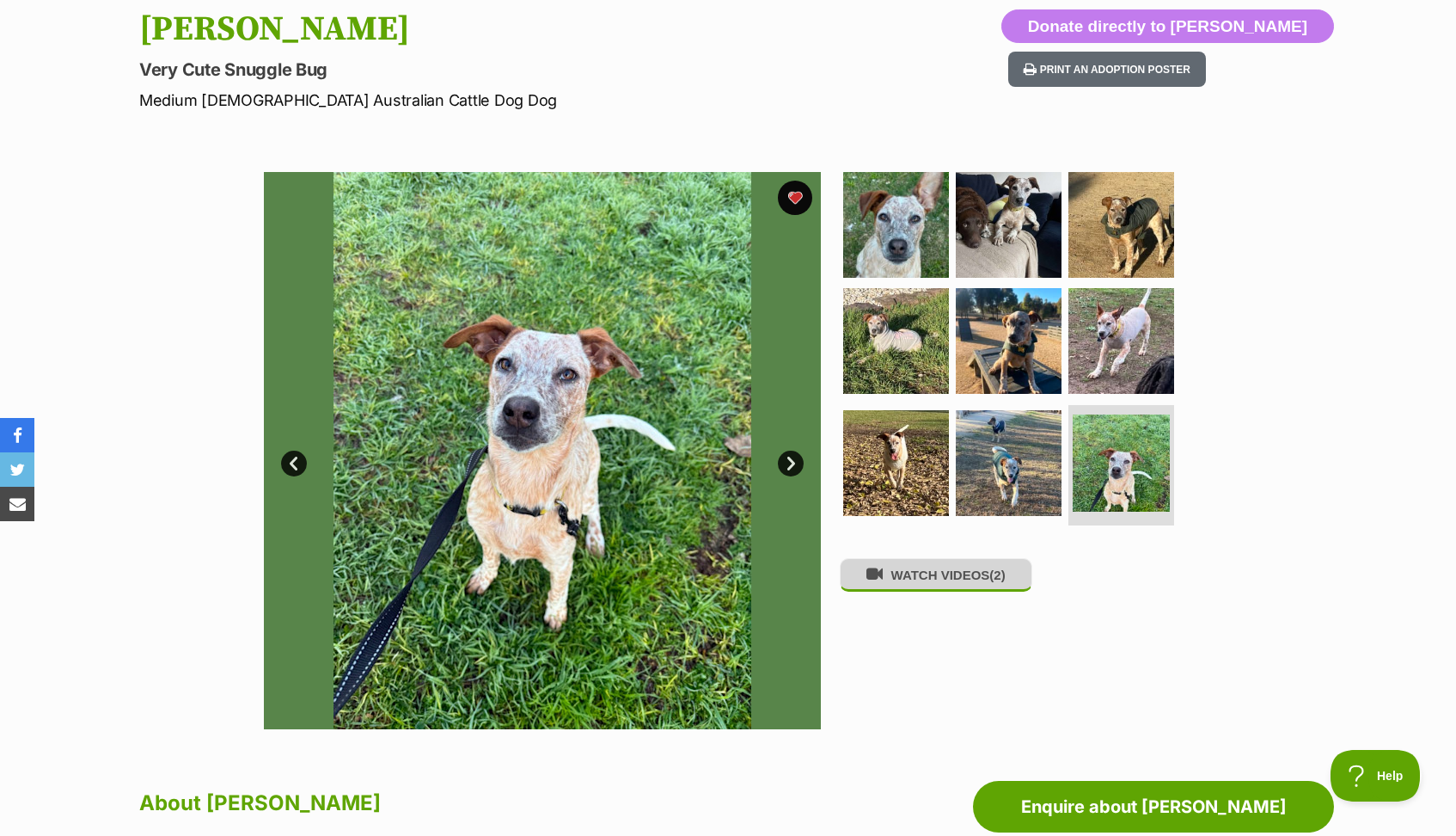
scroll to position [184, 0]
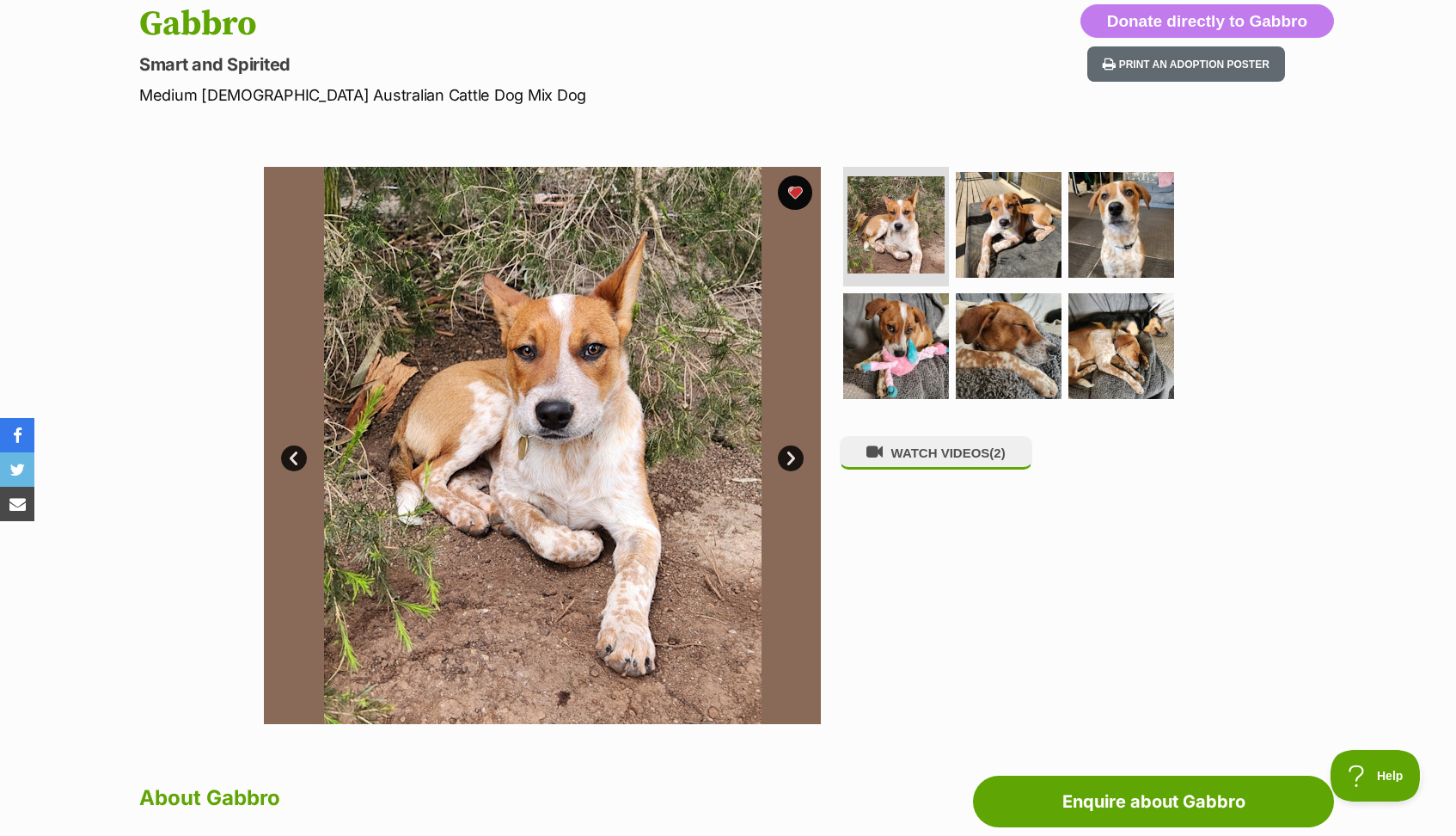
scroll to position [192, 0]
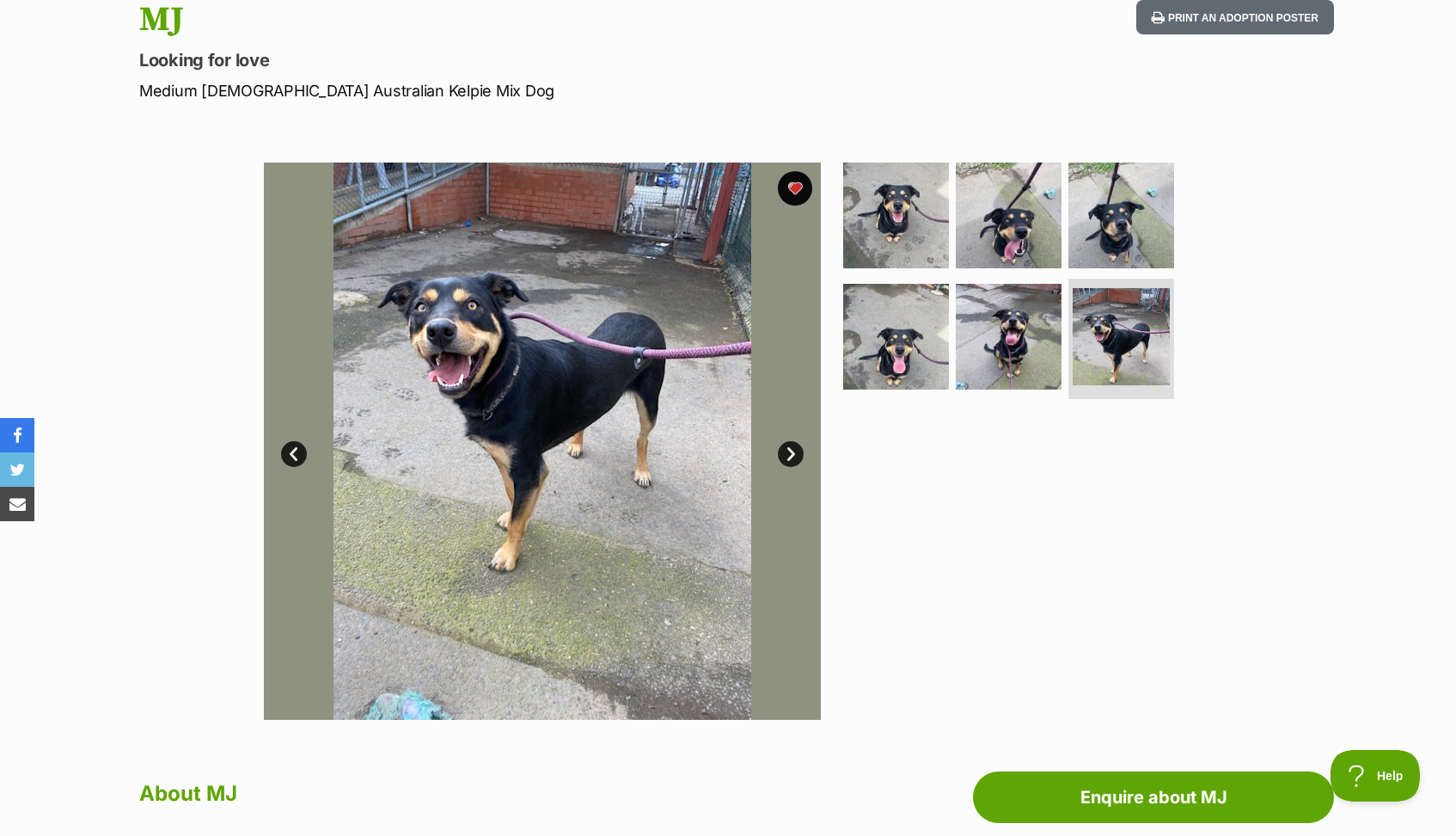
scroll to position [196, 0]
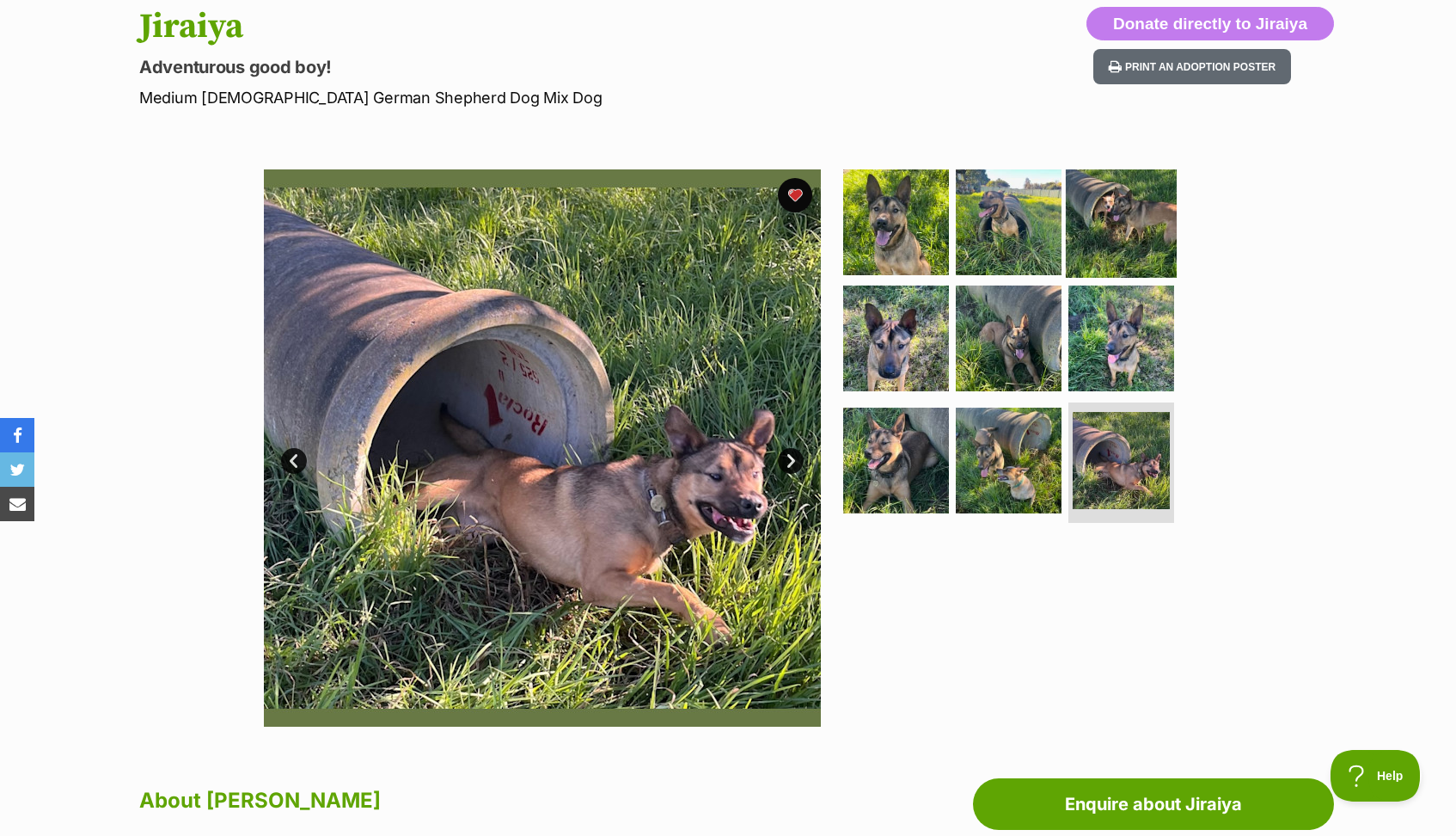
click at [1134, 249] on img at bounding box center [1121, 221] width 110 height 110
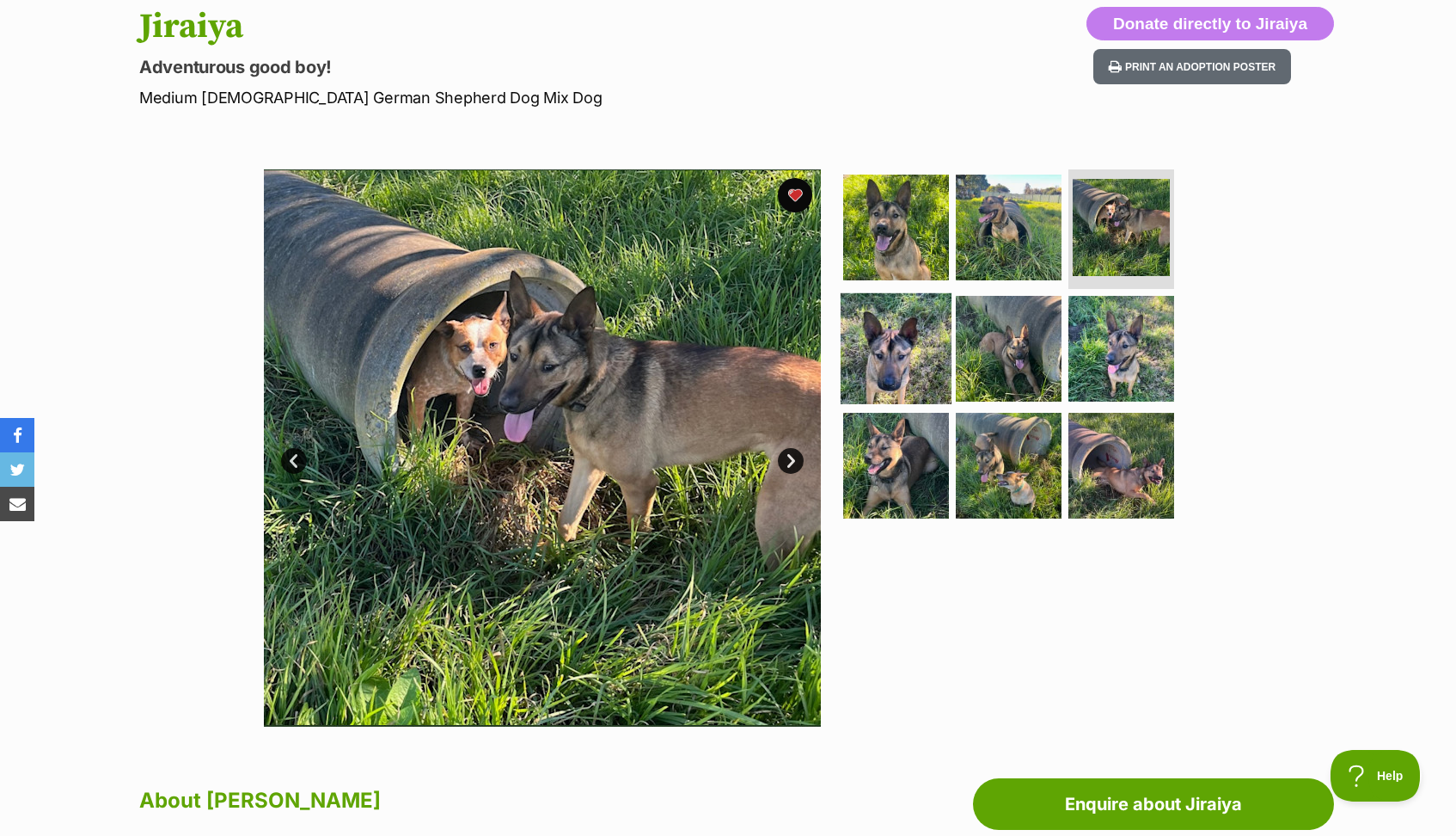
click at [896, 358] on img at bounding box center [896, 348] width 110 height 110
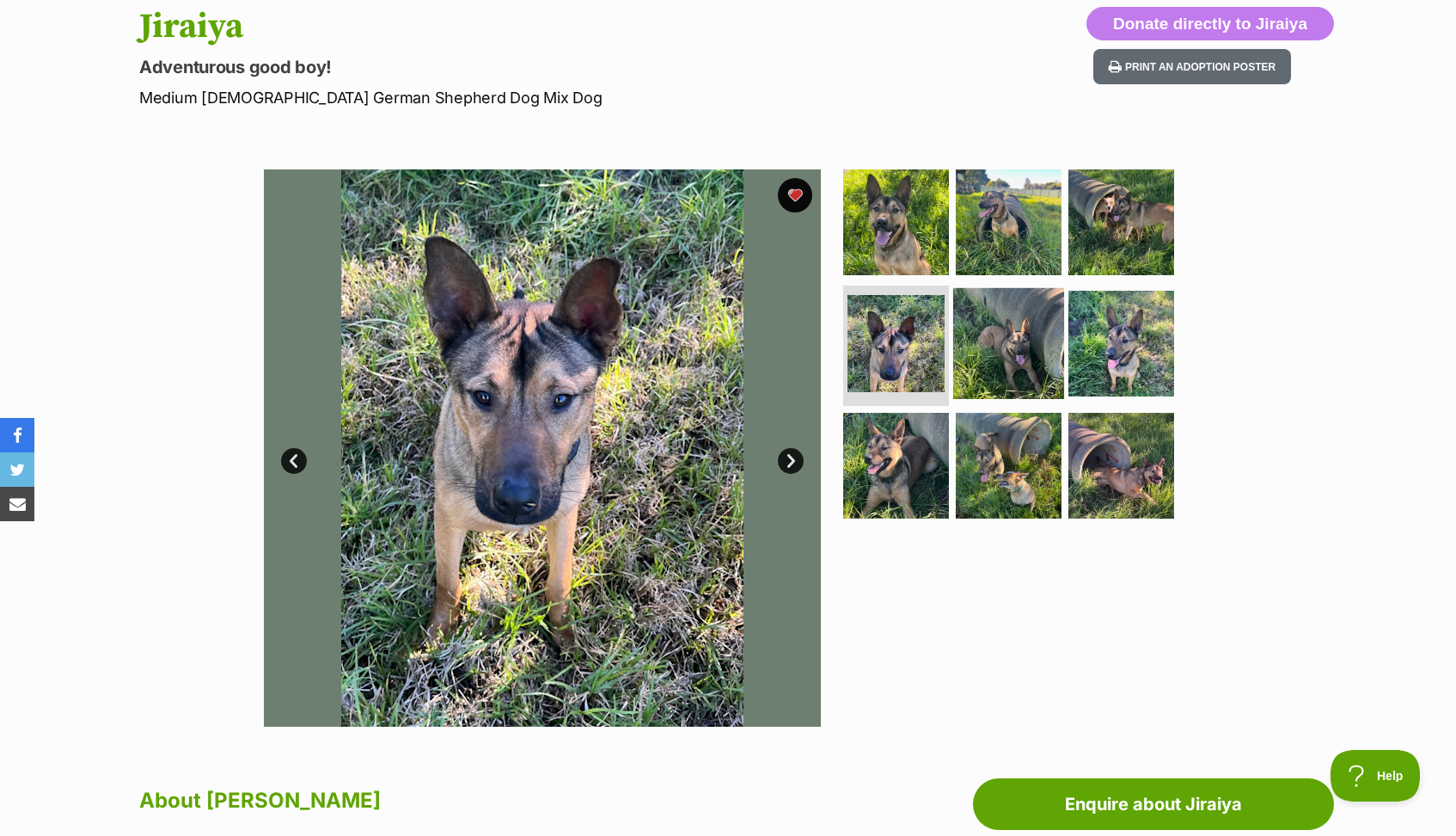
click at [996, 365] on img at bounding box center [1009, 343] width 110 height 110
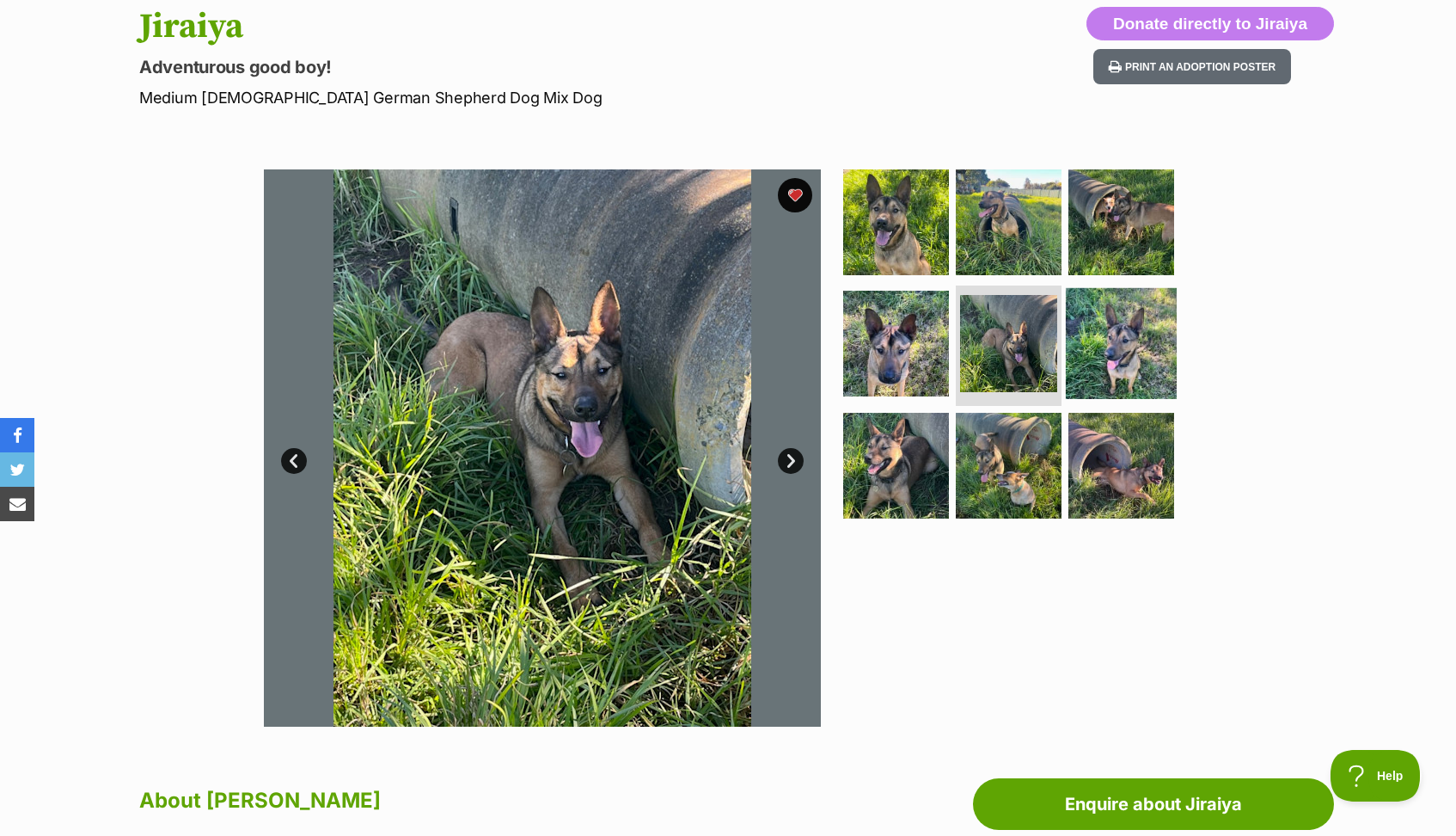
click at [1116, 347] on img at bounding box center [1121, 343] width 110 height 110
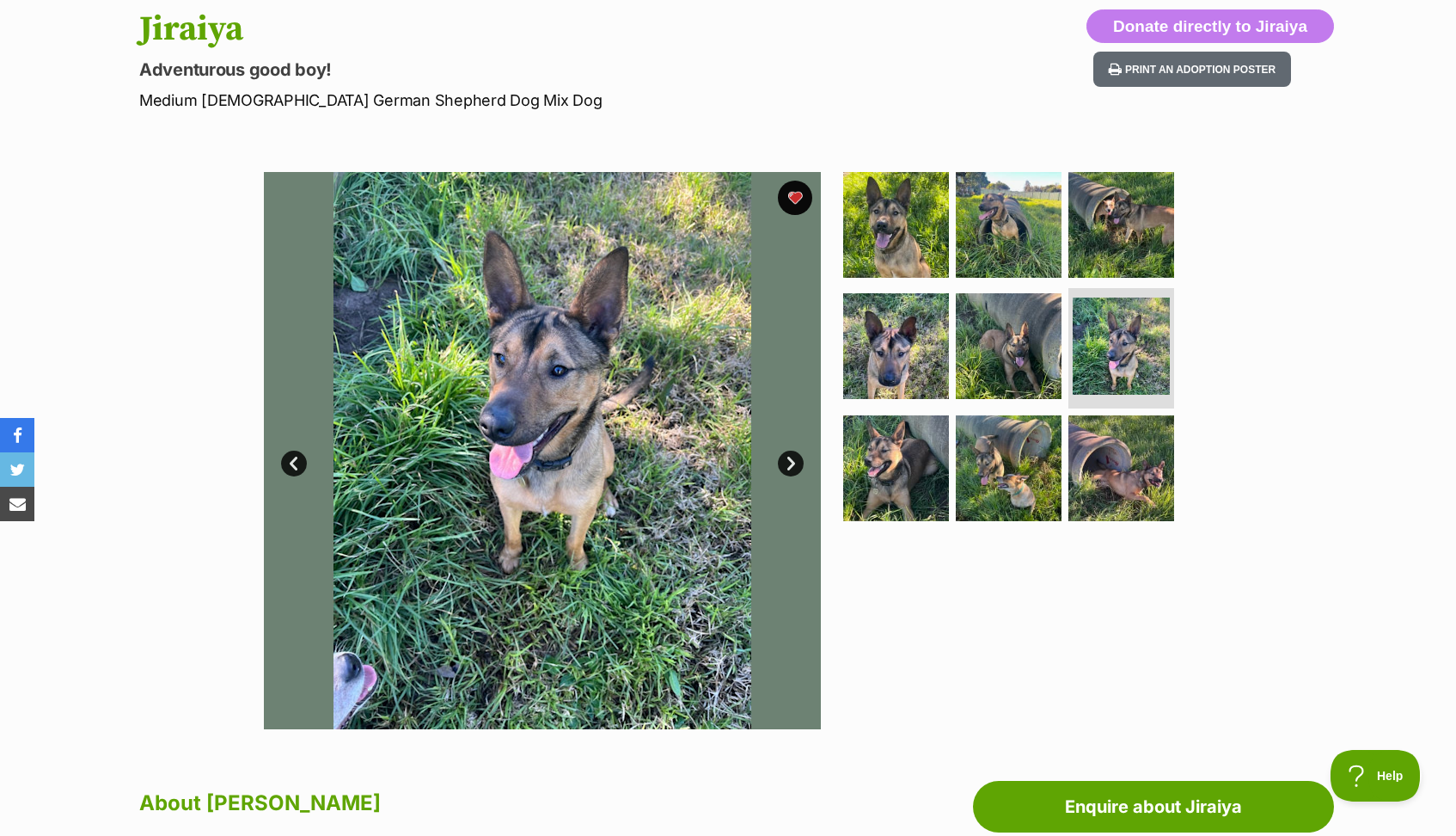
scroll to position [186, 0]
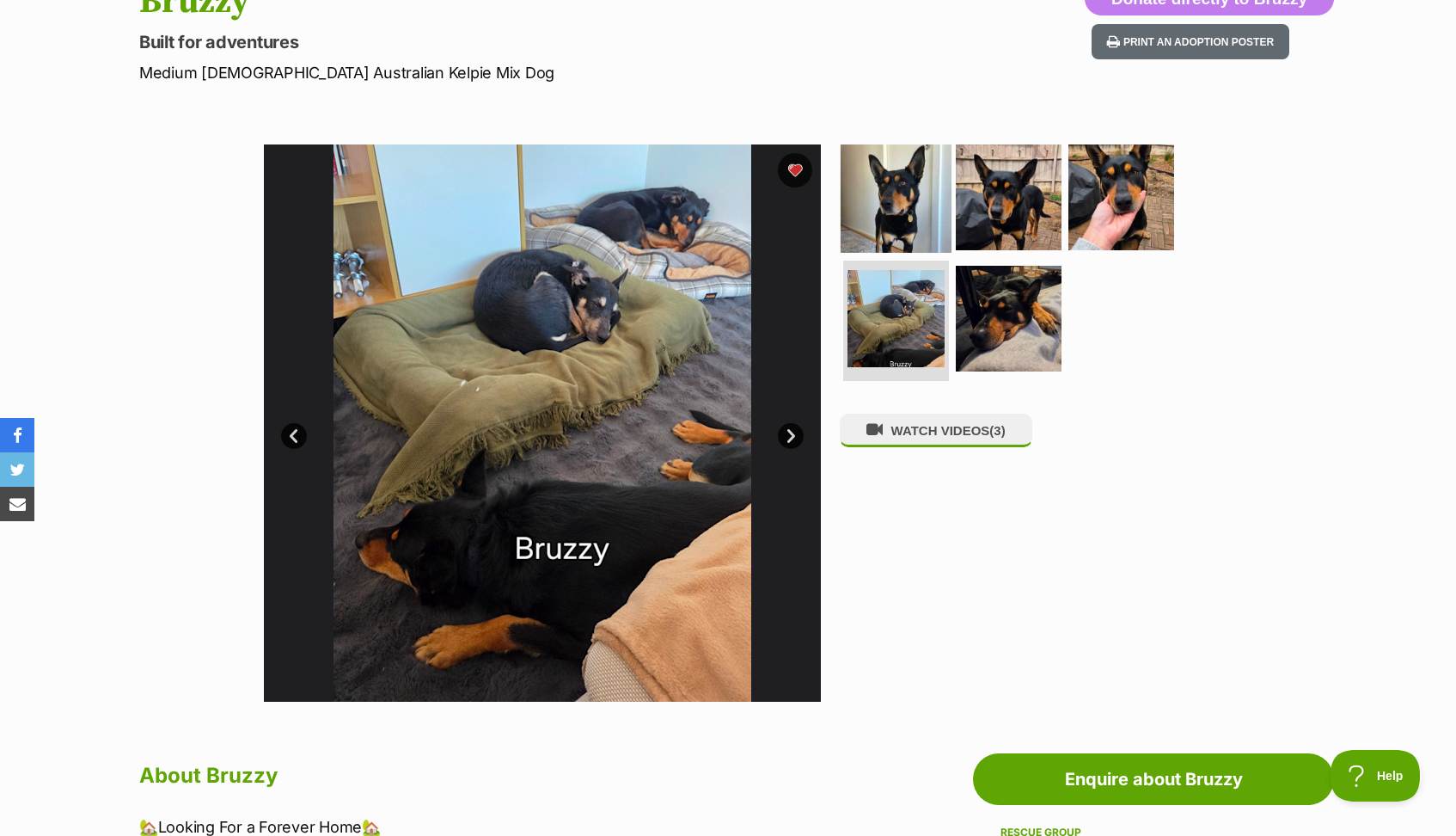
click at [903, 198] on img at bounding box center [896, 196] width 110 height 110
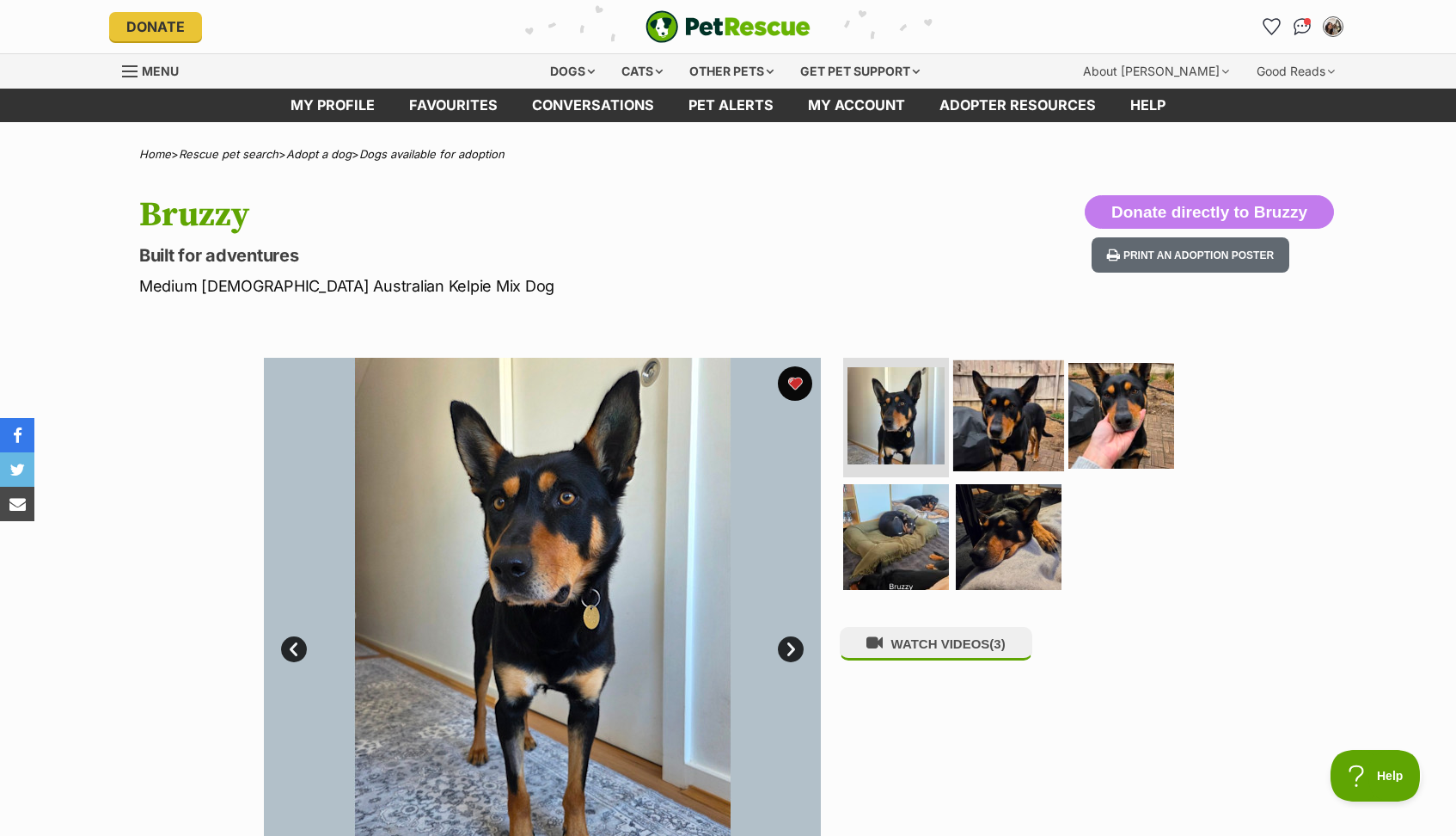
click at [1002, 422] on img at bounding box center [1009, 414] width 110 height 110
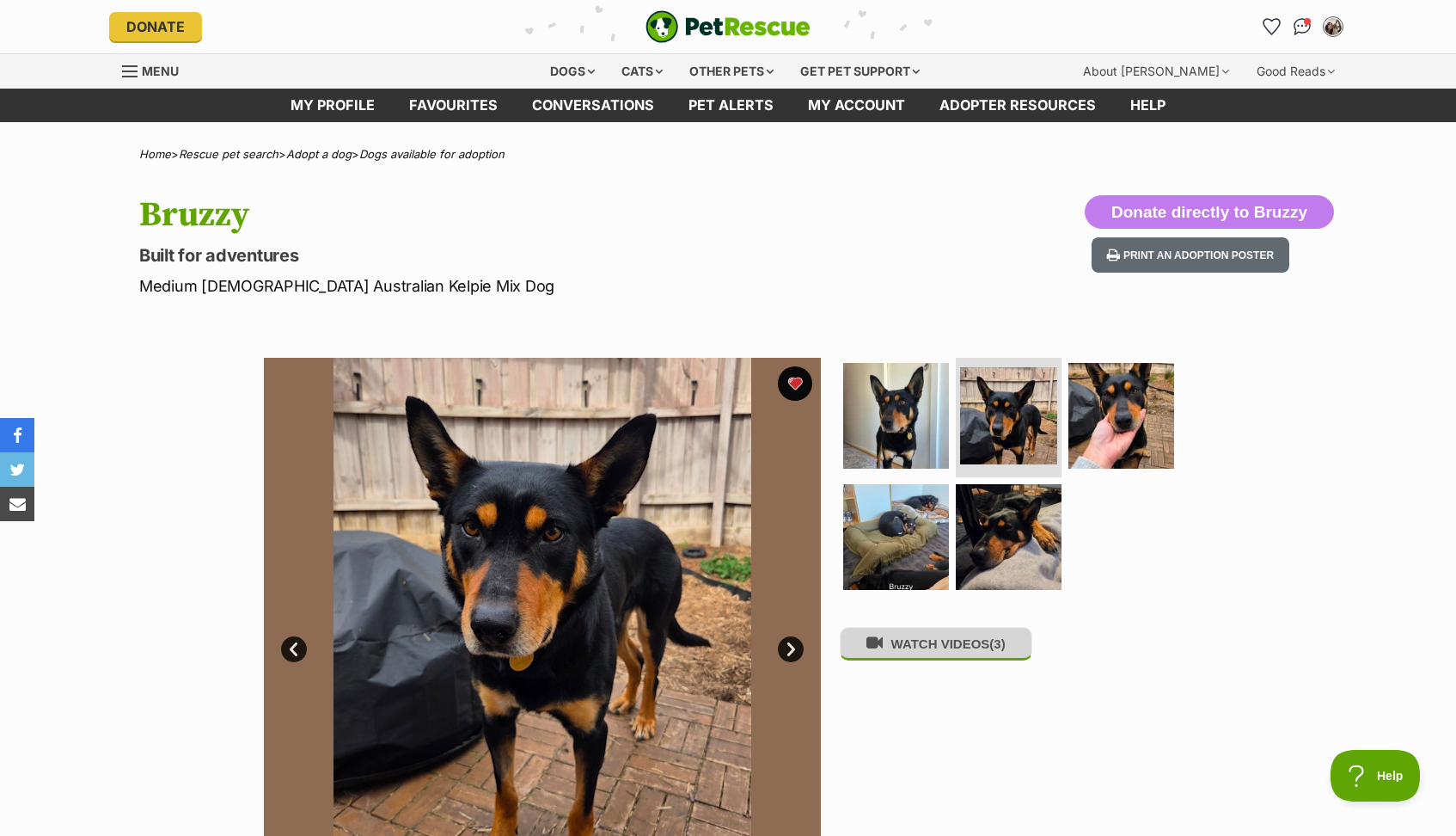
click at [894, 643] on button "WATCH VIDEOS (3)" at bounding box center [935, 644] width 192 height 33
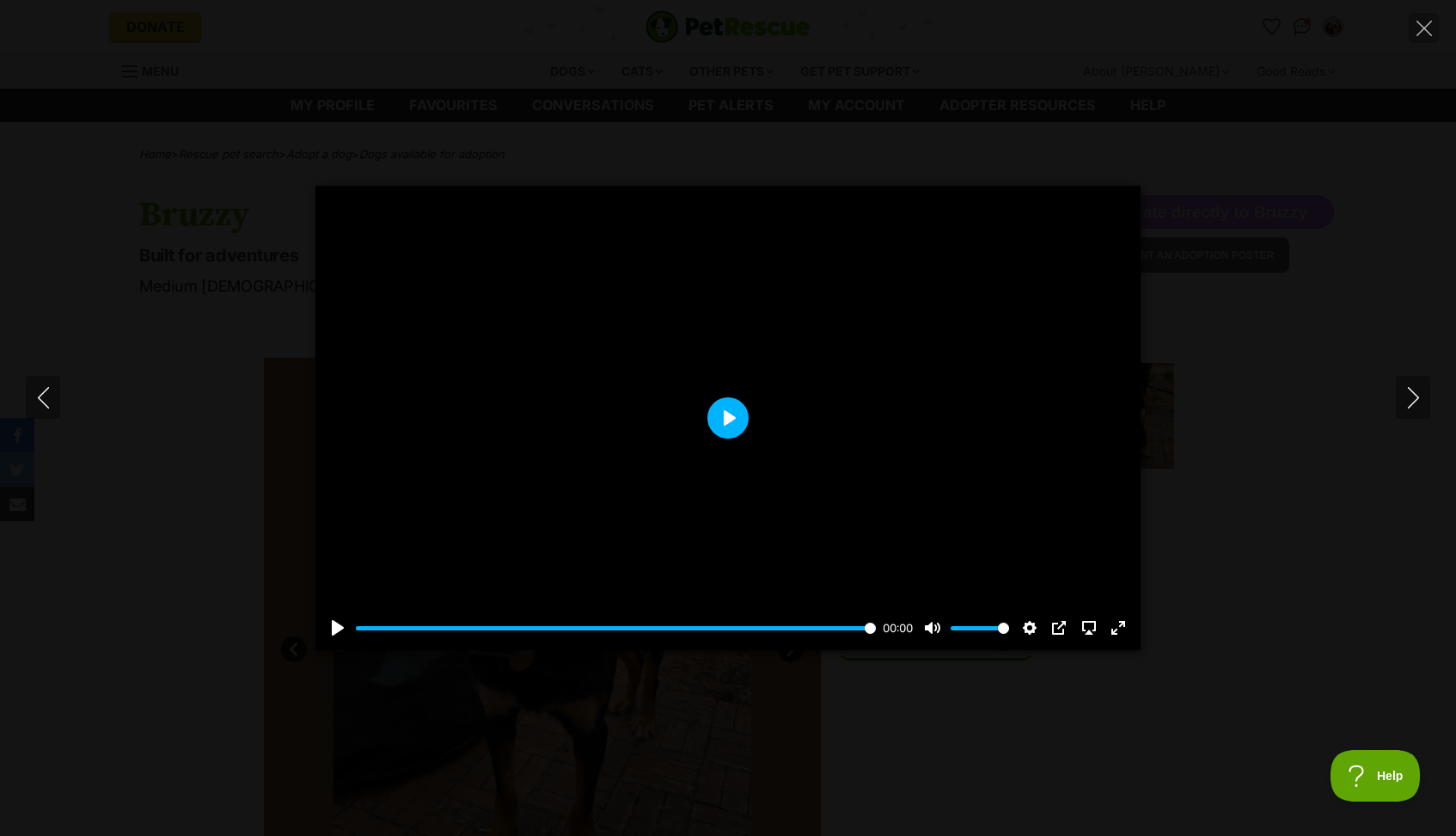
click at [726, 411] on button "Play" at bounding box center [728, 417] width 41 height 41
click at [731, 418] on button "Play" at bounding box center [728, 417] width 41 height 41
click at [726, 435] on button "Play" at bounding box center [728, 417] width 41 height 41
click at [713, 412] on button "Play" at bounding box center [728, 417] width 41 height 41
type input "100"
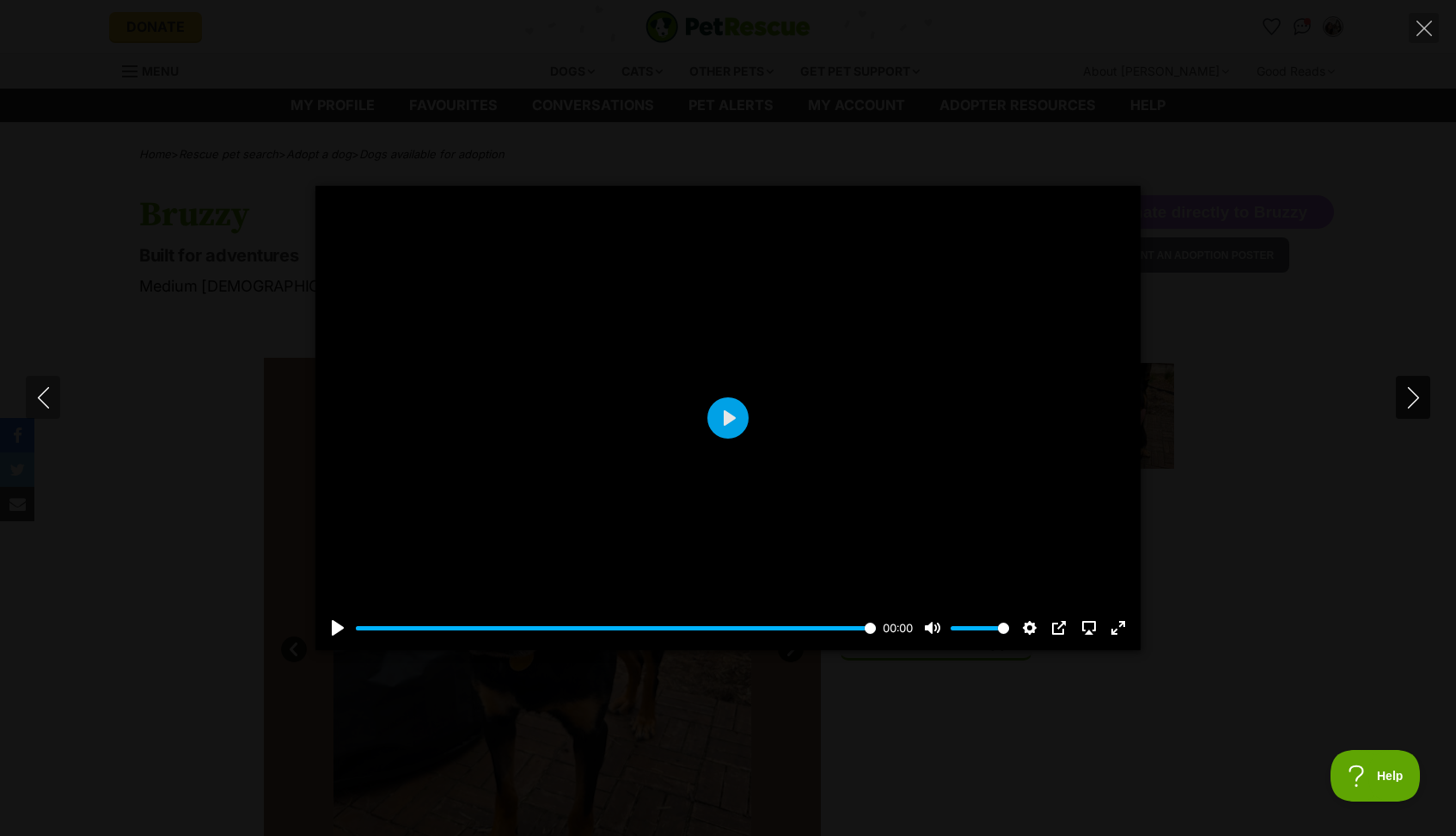
click at [1411, 400] on icon "Next" at bounding box center [1413, 397] width 21 height 21
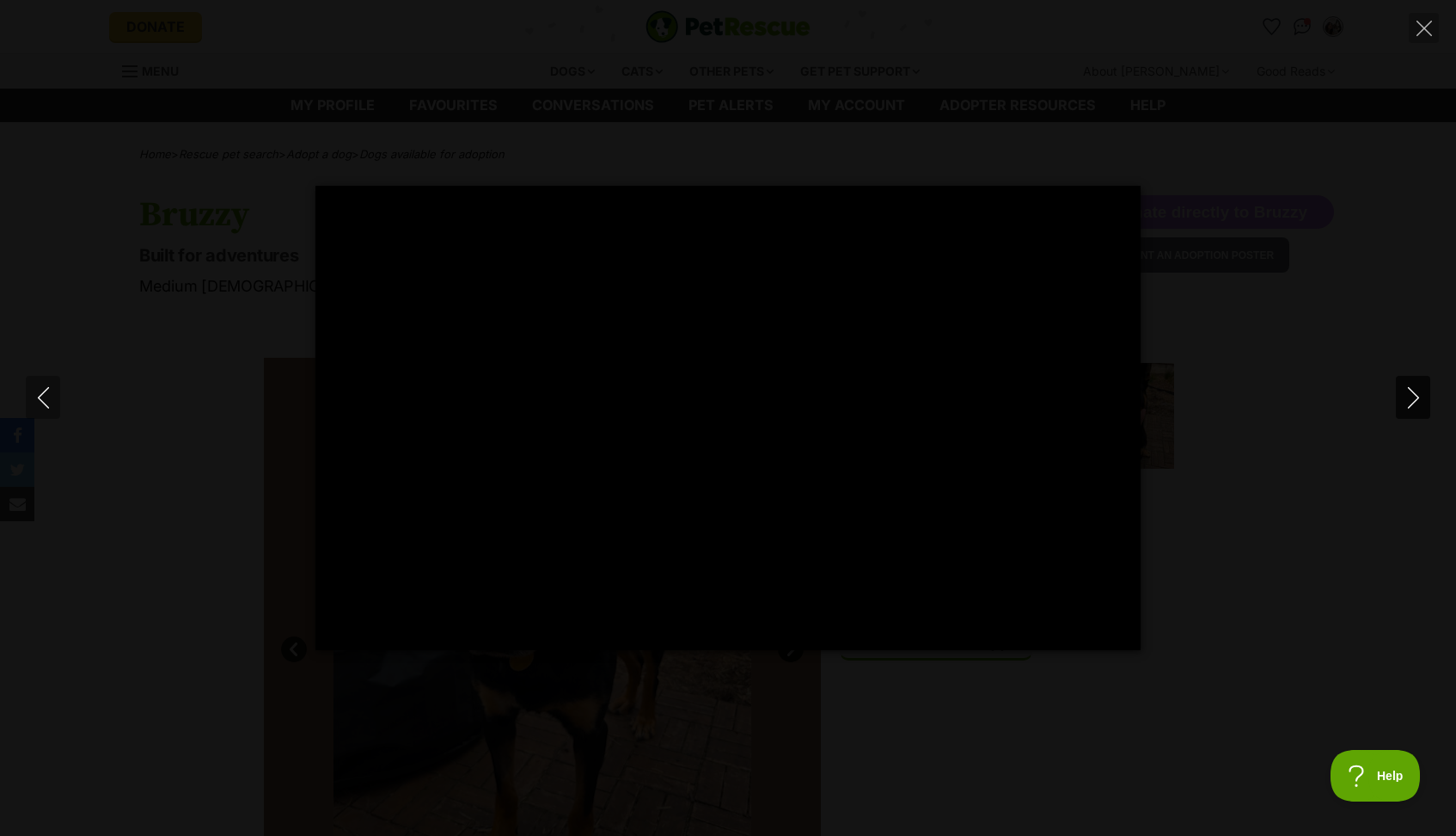
type input "100"
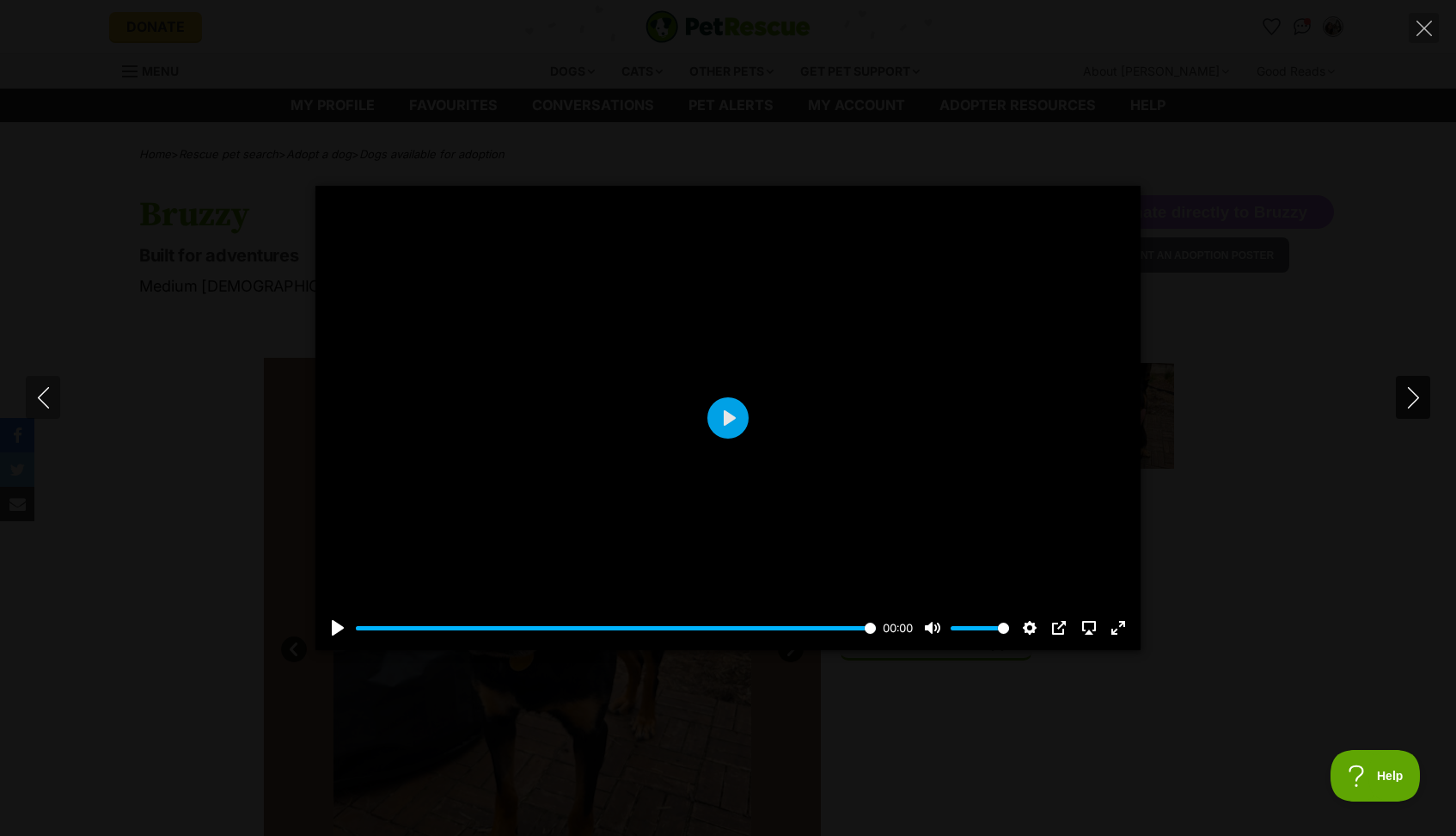
click at [1413, 400] on icon "Next" at bounding box center [1413, 397] width 21 height 21
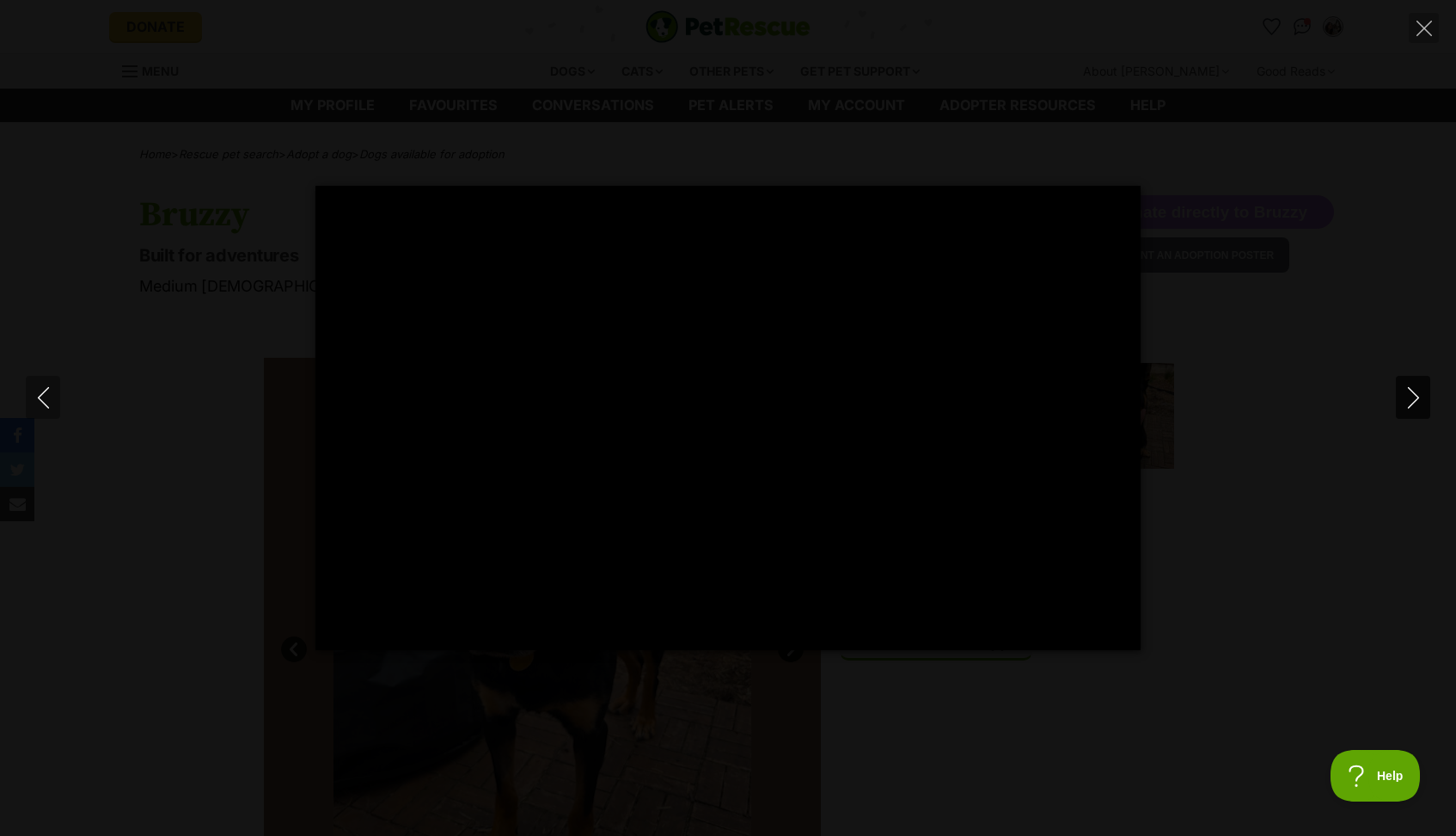
type input "100"
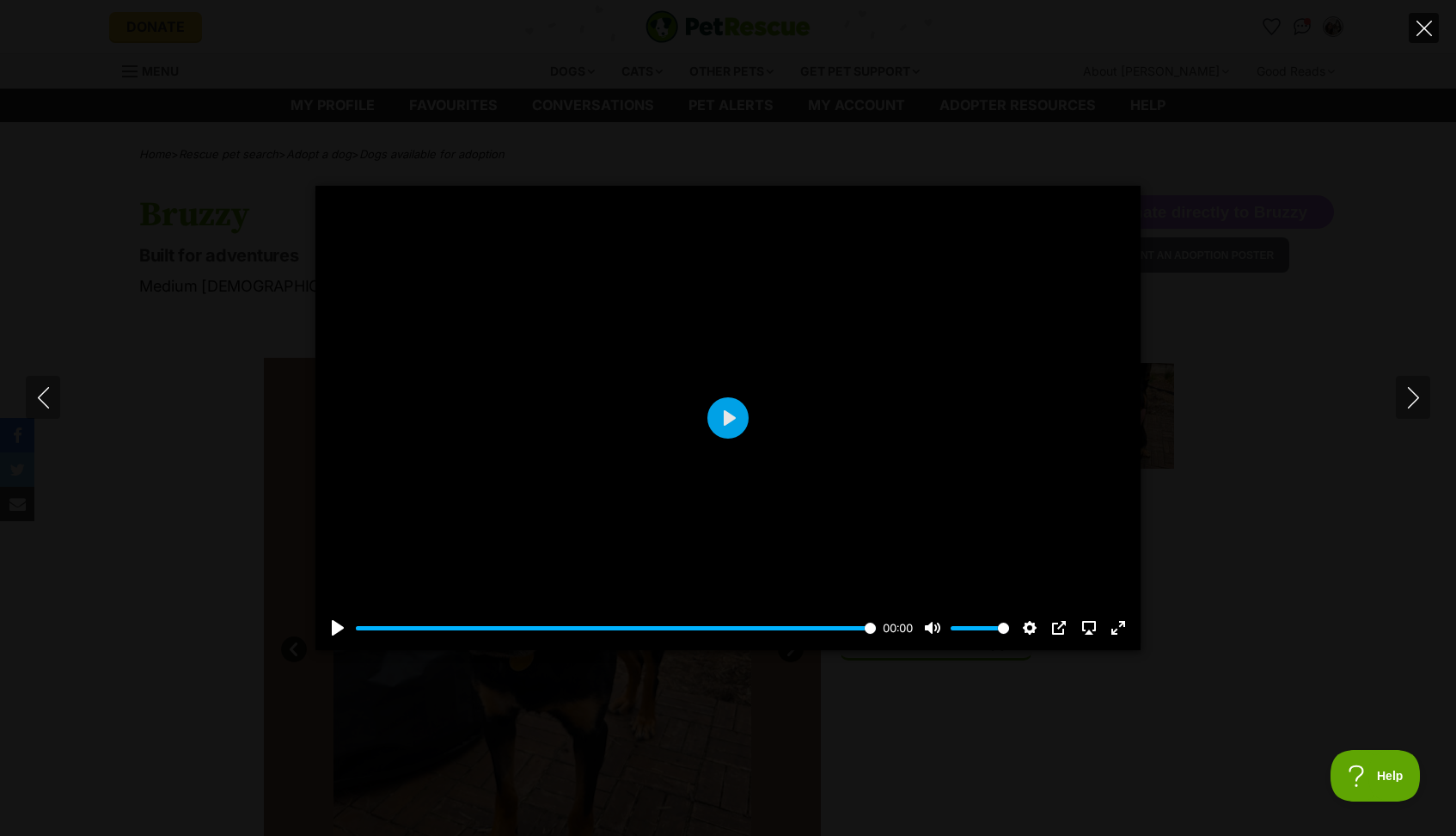
click at [1427, 28] on icon "Close" at bounding box center [1424, 28] width 16 height 16
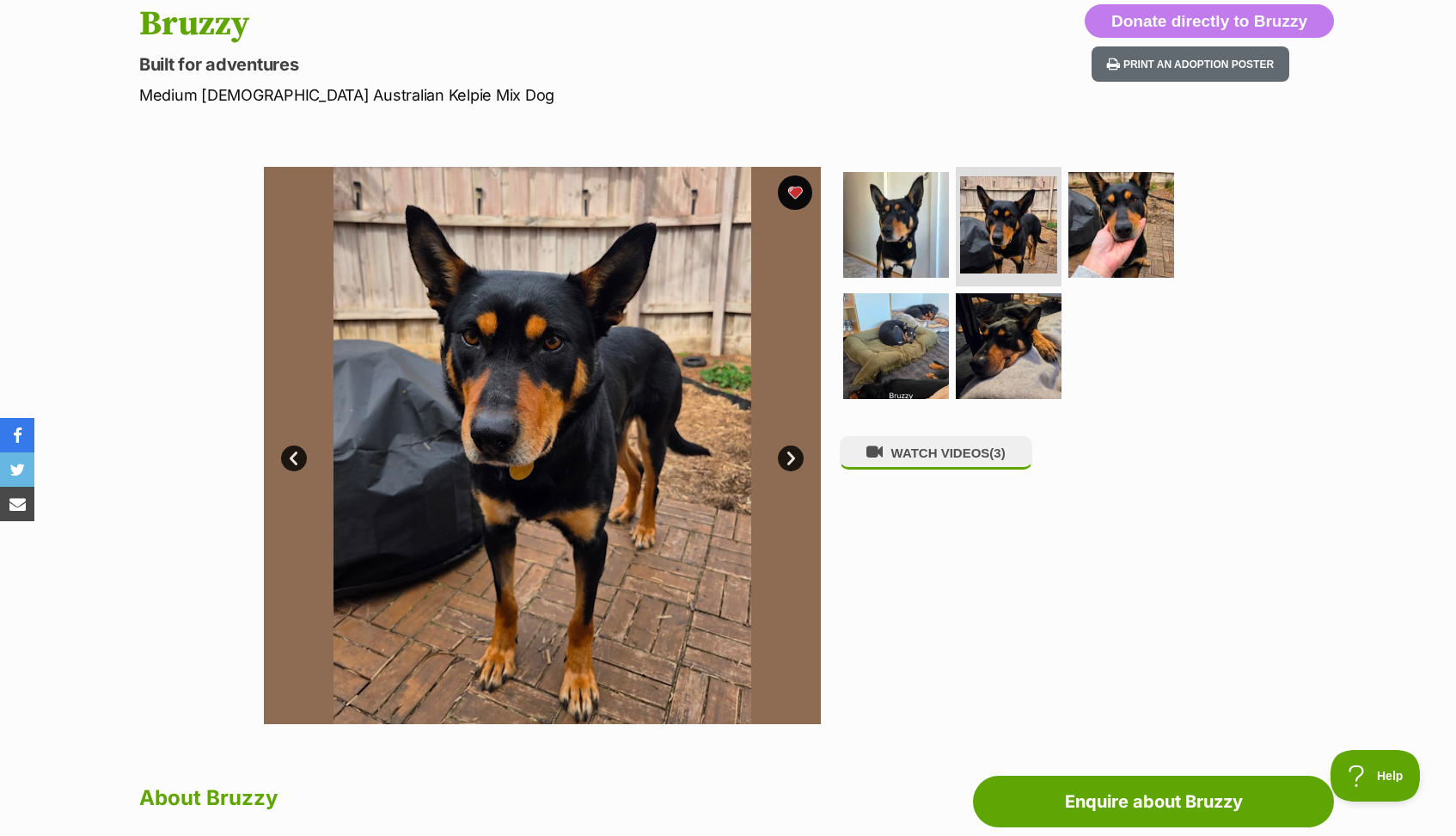
scroll to position [191, 0]
